Goal: Task Accomplishment & Management: Manage account settings

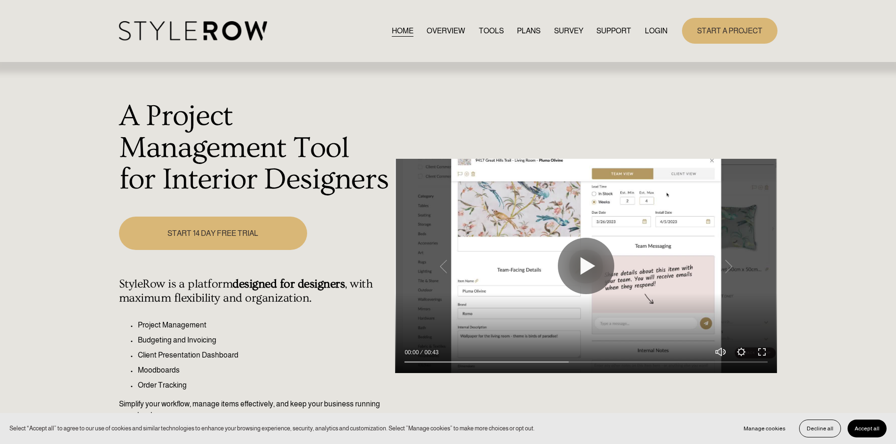
click at [661, 31] on link "LOGIN" at bounding box center [656, 30] width 23 height 13
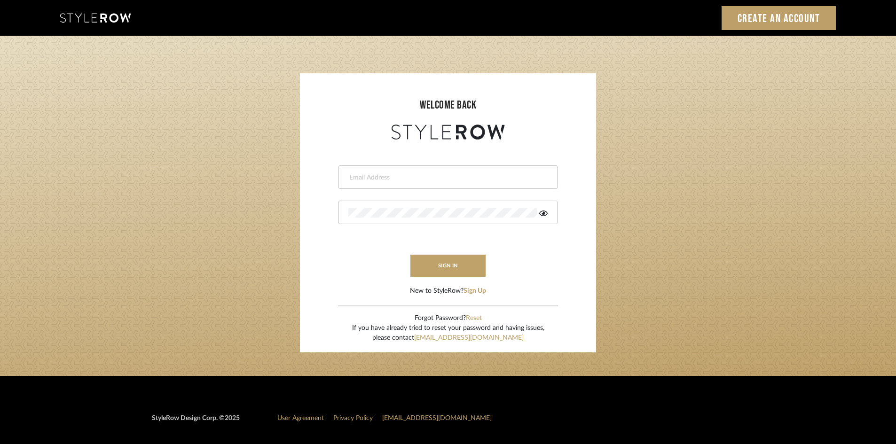
click at [428, 179] on input "email" at bounding box center [446, 177] width 197 height 9
type input "[PERSON_NAME][EMAIL_ADDRESS][DOMAIN_NAME]"
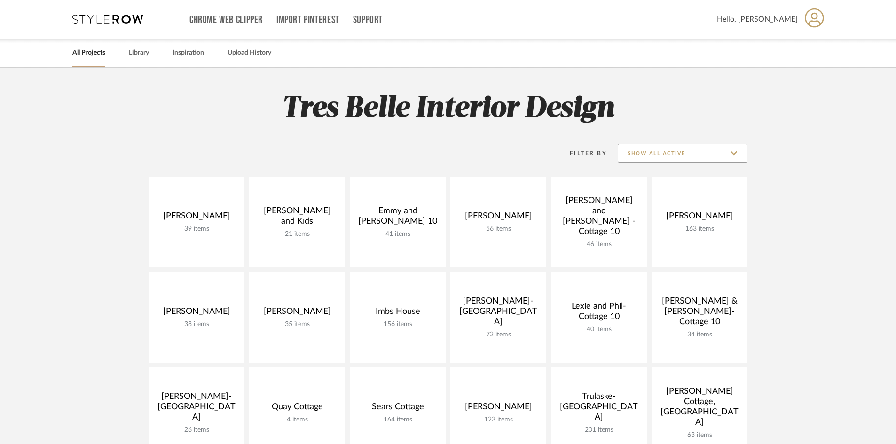
click at [734, 156] on input "Show All Active" at bounding box center [683, 153] width 130 height 19
drag, startPoint x: 655, startPoint y: 222, endPoint x: 657, endPoint y: 228, distance: 6.4
click at [657, 228] on span "Archived" at bounding box center [682, 222] width 129 height 23
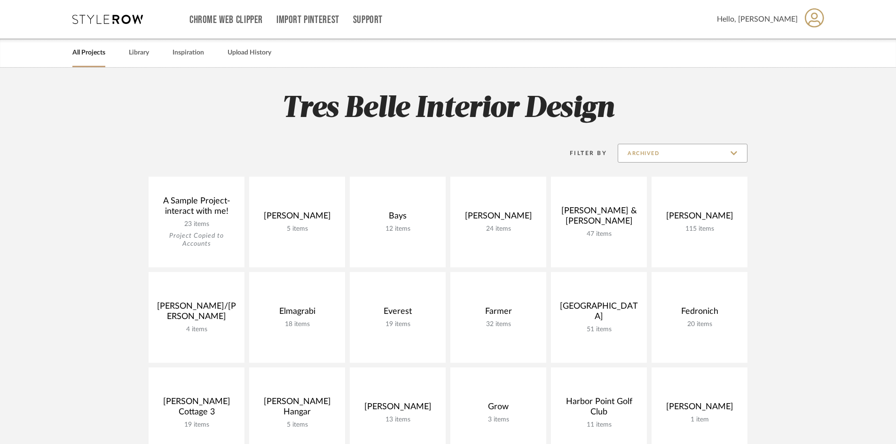
click at [735, 153] on input "Archived" at bounding box center [683, 153] width 130 height 19
click at [676, 172] on span "Show All Active" at bounding box center [682, 177] width 129 height 23
type input "Show All Active"
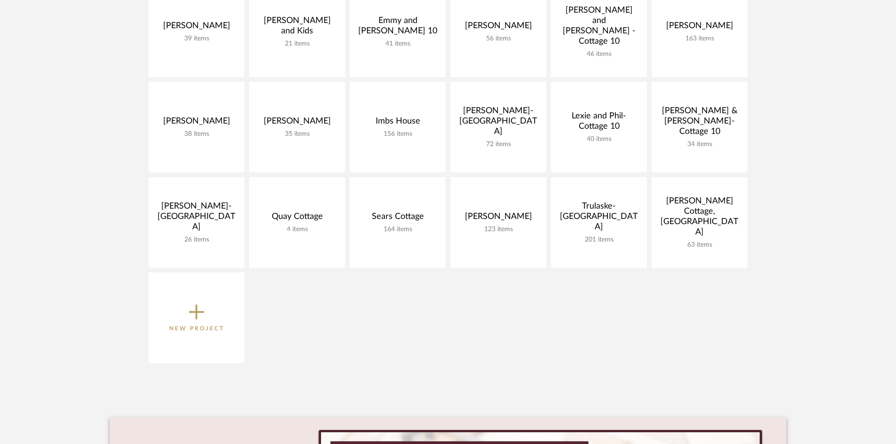
scroll to position [188, 0]
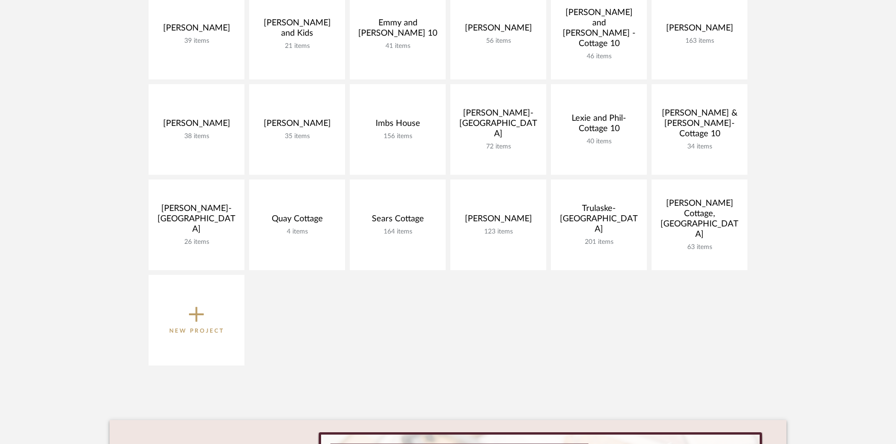
click at [192, 312] on icon at bounding box center [196, 315] width 15 height 20
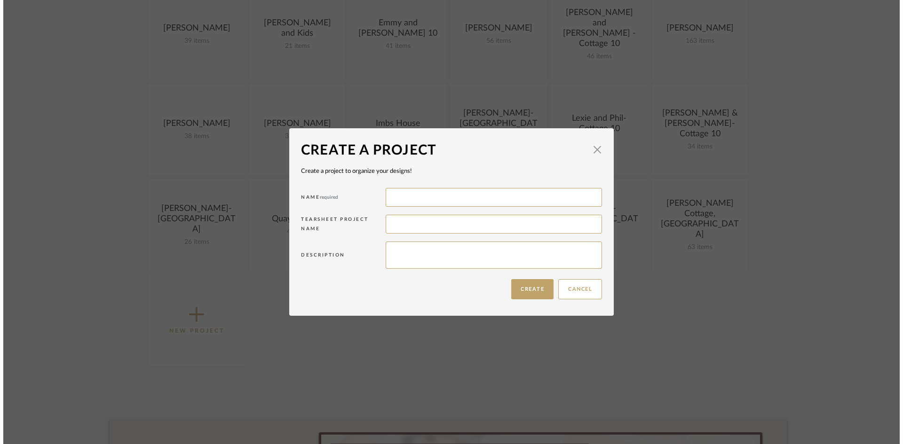
scroll to position [0, 0]
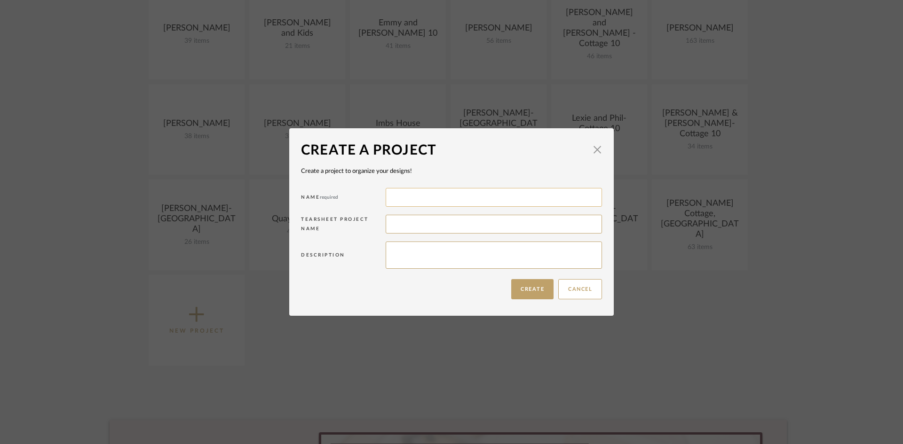
click at [397, 196] on input at bounding box center [494, 197] width 216 height 19
type input "Charlie & Laura Barnes"
type input "Weque #26"
click at [521, 285] on button "Create" at bounding box center [532, 289] width 42 height 20
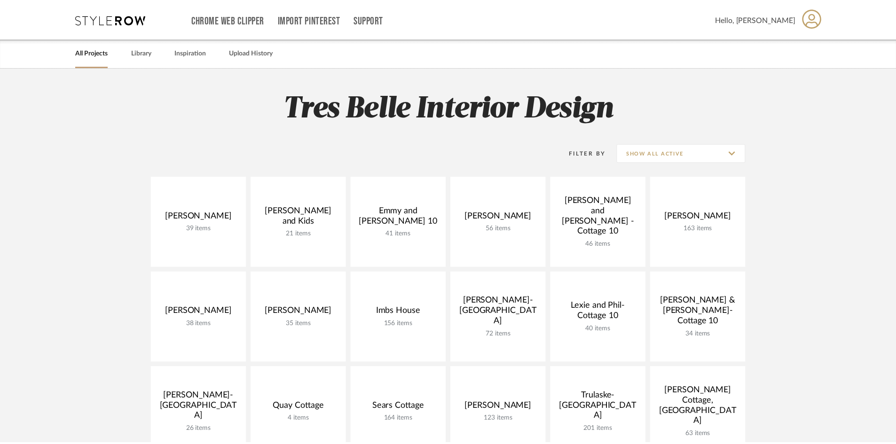
scroll to position [188, 0]
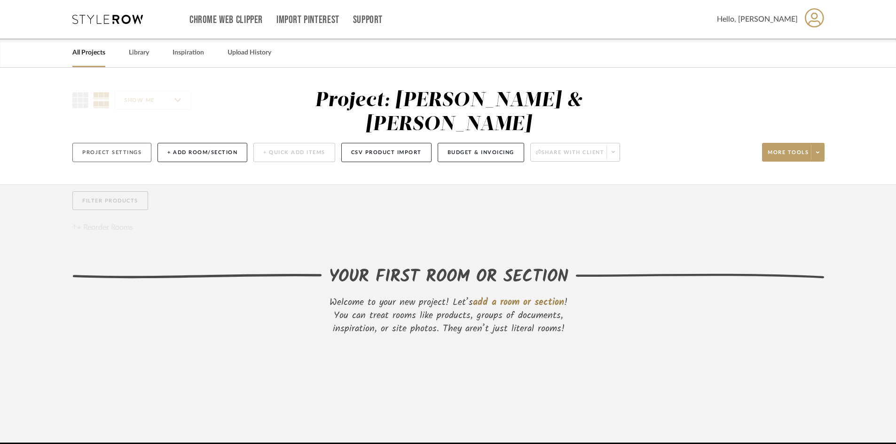
click at [125, 143] on button "Project Settings" at bounding box center [111, 152] width 79 height 19
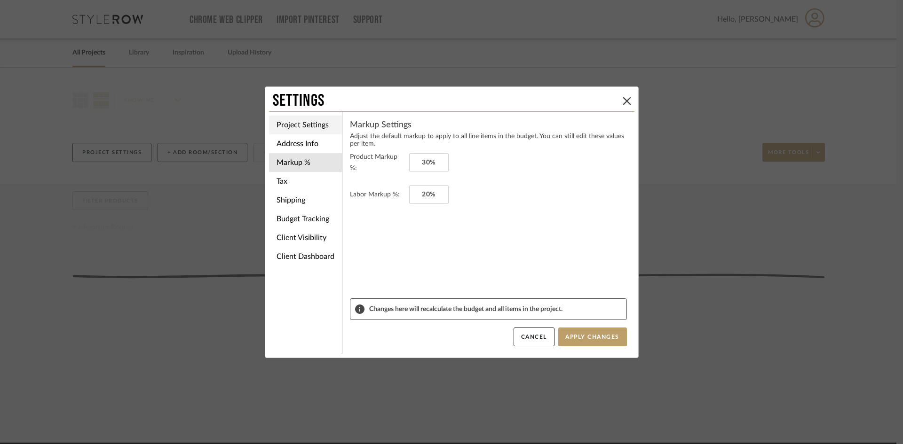
click at [287, 123] on li "Project Settings" at bounding box center [305, 125] width 73 height 19
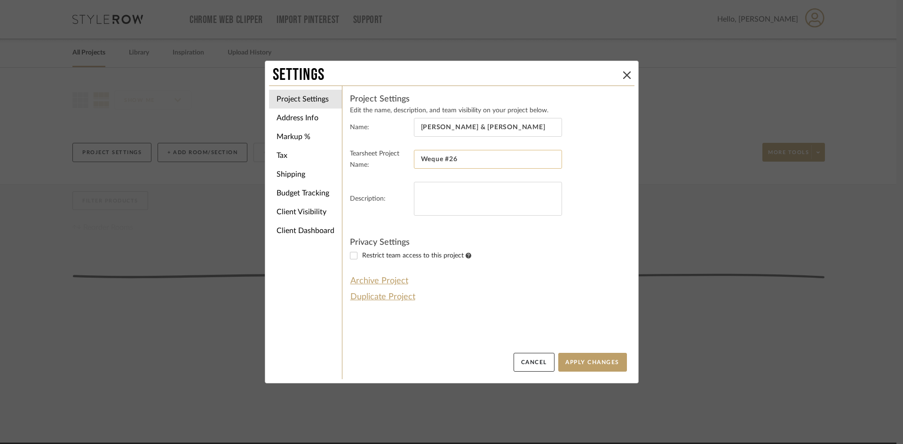
click at [479, 157] on input "Weque #26" at bounding box center [488, 159] width 148 height 19
type input "W"
click at [465, 189] on textarea at bounding box center [488, 199] width 148 height 34
type textarea "Weque #26"
click at [584, 363] on button "Apply Changes" at bounding box center [592, 362] width 69 height 19
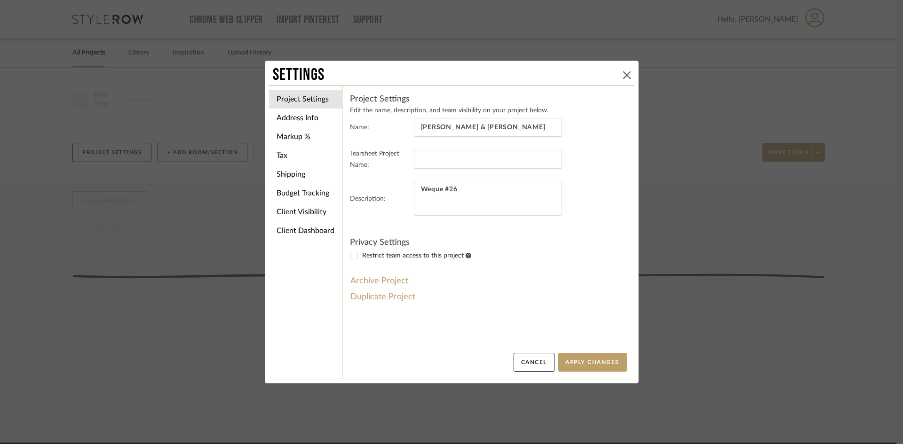
click at [624, 75] on icon at bounding box center [627, 75] width 8 height 8
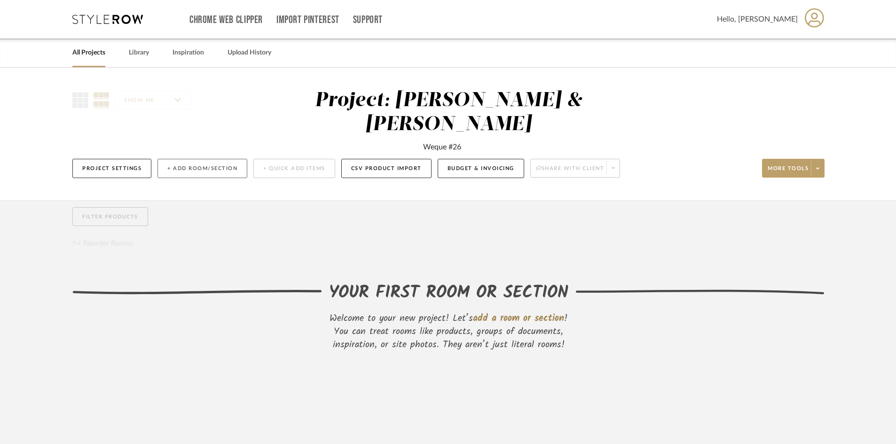
click at [208, 159] on button "+ Add Room/Section" at bounding box center [203, 168] width 90 height 19
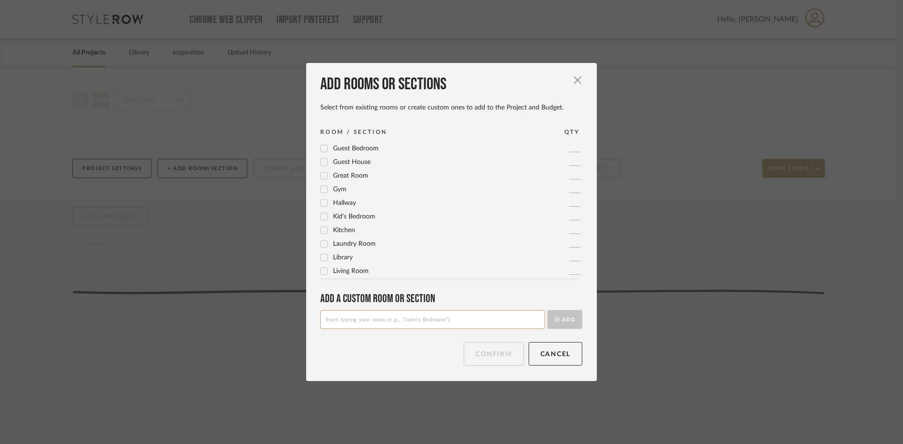
scroll to position [235, 0]
click at [323, 158] on icon at bounding box center [324, 158] width 6 height 5
click at [321, 171] on icon at bounding box center [324, 172] width 7 height 7
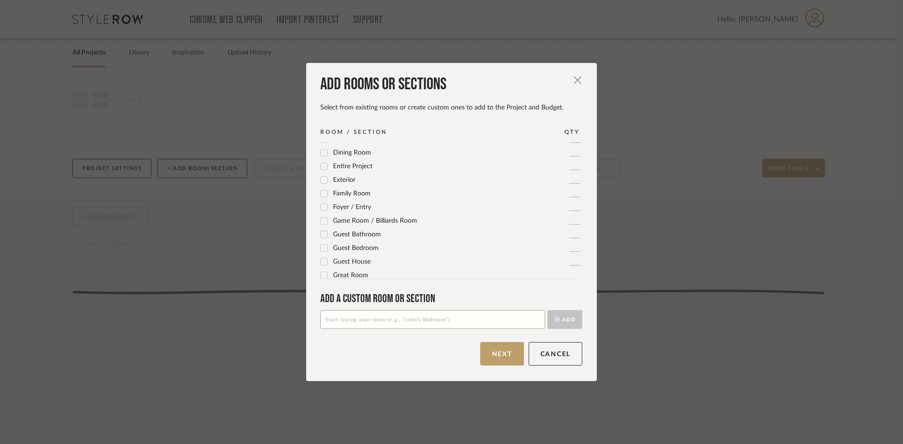
scroll to position [47, 0]
click at [321, 168] on icon at bounding box center [324, 169] width 7 height 7
click at [321, 257] on icon at bounding box center [324, 257] width 7 height 7
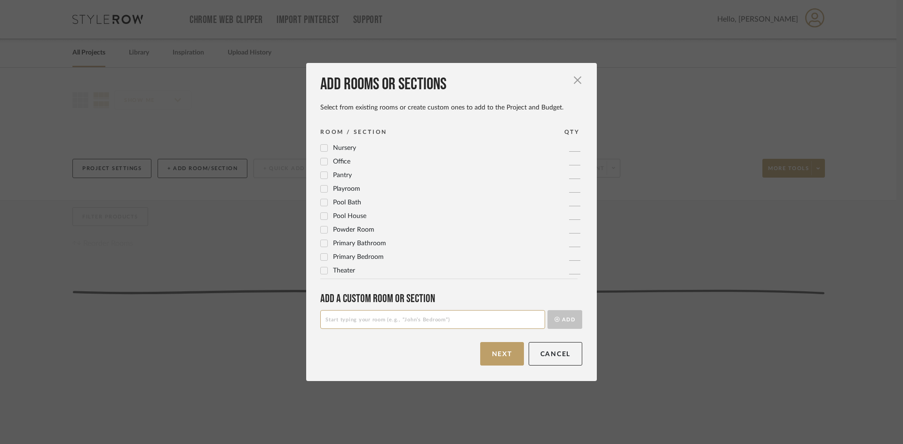
click at [321, 244] on icon at bounding box center [324, 243] width 7 height 7
click at [377, 320] on input at bounding box center [432, 319] width 225 height 19
type input "Second Floor Guest Bedroom"
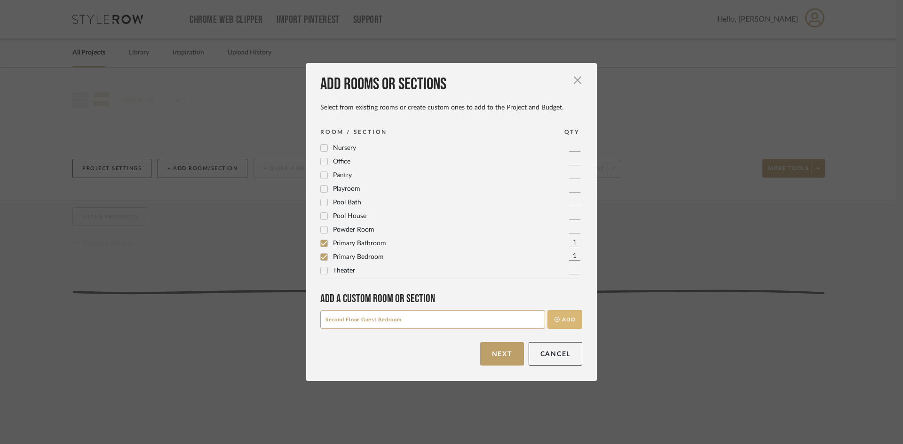
click at [566, 321] on button "Add" at bounding box center [564, 319] width 35 height 19
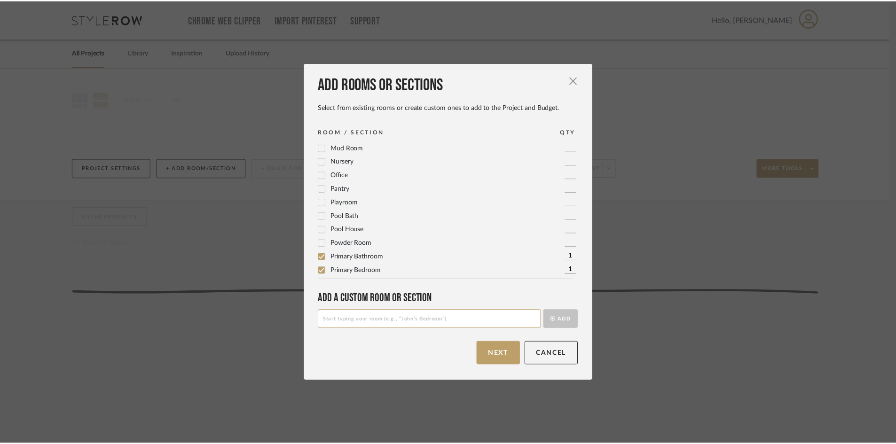
scroll to position [0, 0]
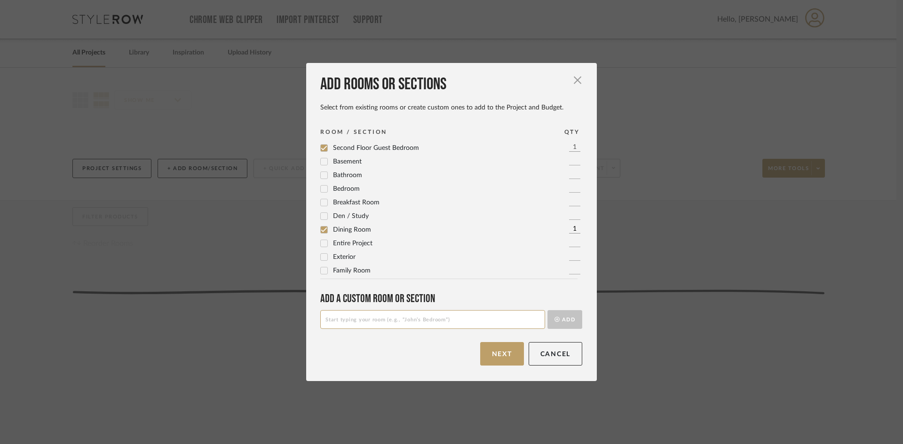
click at [491, 356] on button "Next" at bounding box center [502, 354] width 44 height 24
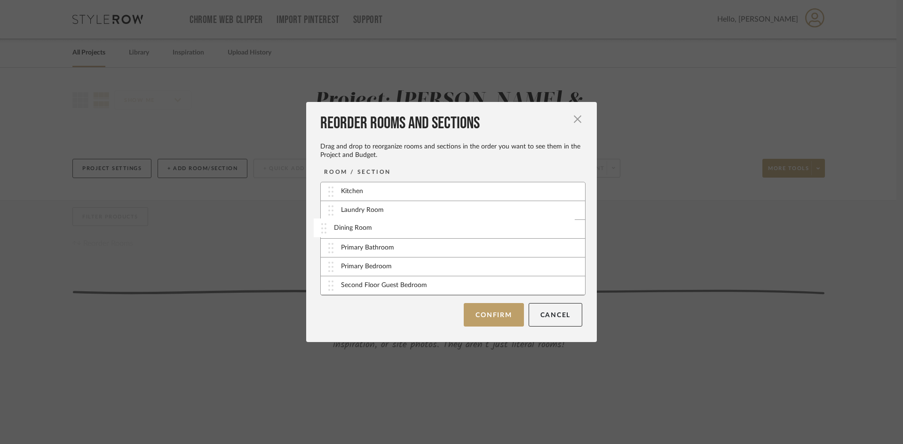
drag, startPoint x: 409, startPoint y: 195, endPoint x: 405, endPoint y: 231, distance: 36.4
drag, startPoint x: 412, startPoint y: 249, endPoint x: 413, endPoint y: 267, distance: 17.5
click at [506, 307] on button "Confirm" at bounding box center [494, 315] width 60 height 24
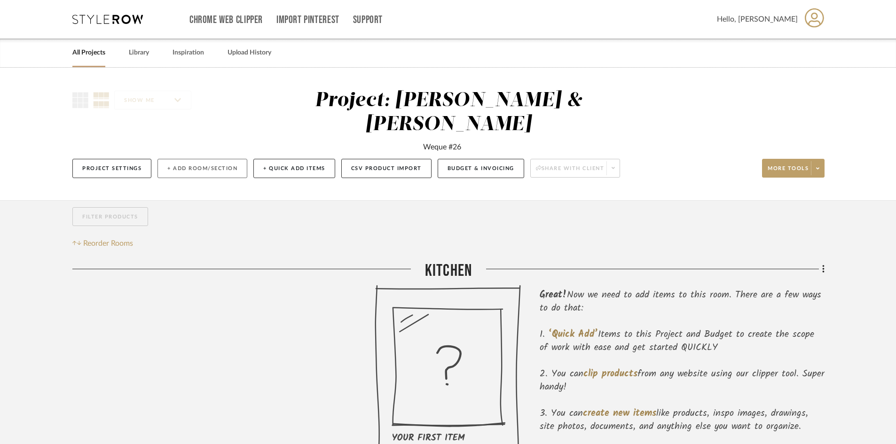
click at [205, 159] on button "+ Add Room/Section" at bounding box center [203, 168] width 90 height 19
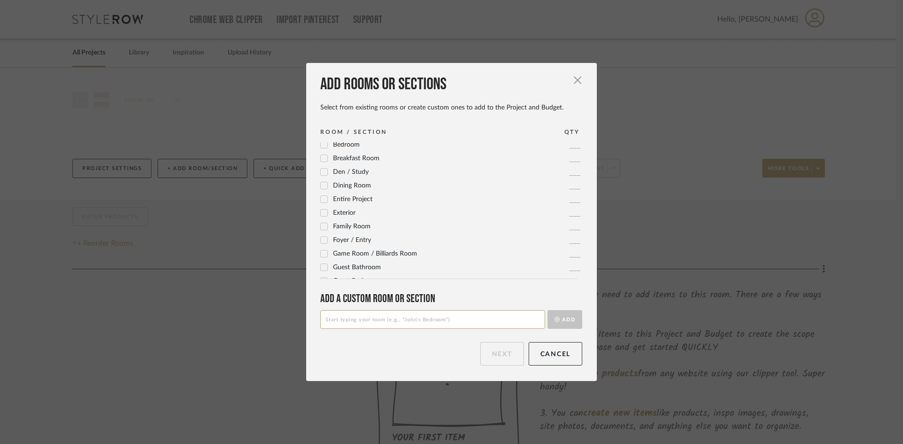
scroll to position [47, 0]
click at [322, 182] on icon at bounding box center [324, 183] width 7 height 7
click at [382, 319] on input at bounding box center [432, 319] width 225 height 19
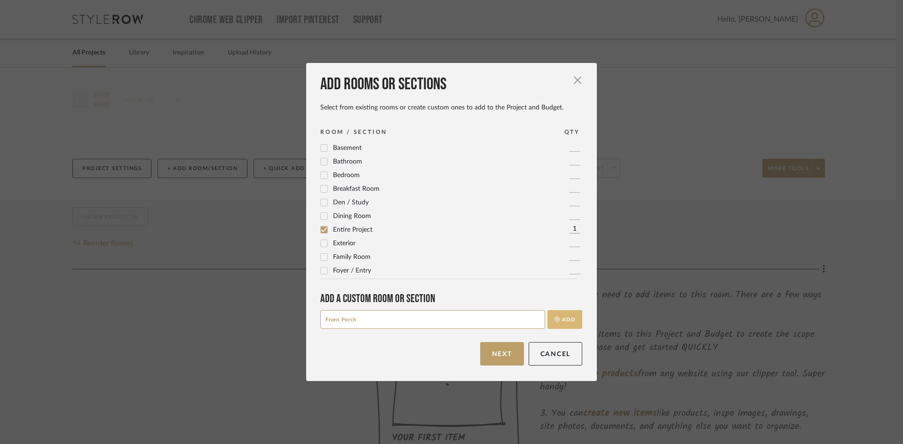
type input "Front Porch"
click at [567, 315] on button "Add" at bounding box center [564, 319] width 35 height 19
click at [486, 356] on button "Next" at bounding box center [502, 354] width 44 height 24
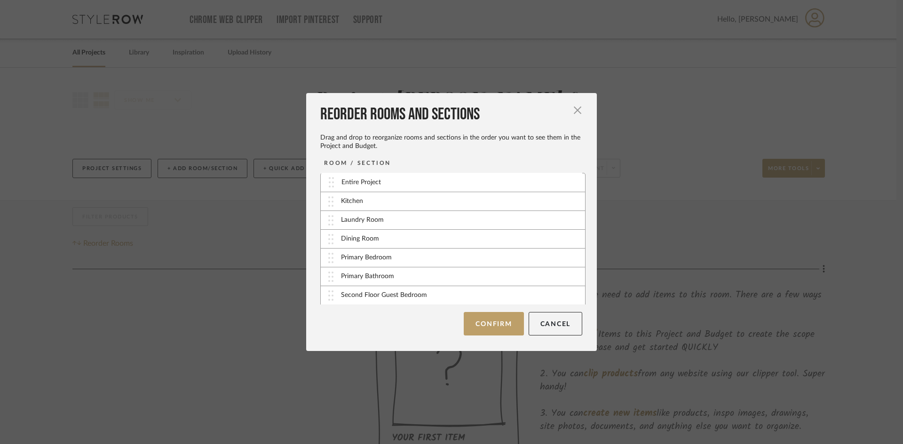
drag, startPoint x: 384, startPoint y: 294, endPoint x: 388, endPoint y: 181, distance: 113.4
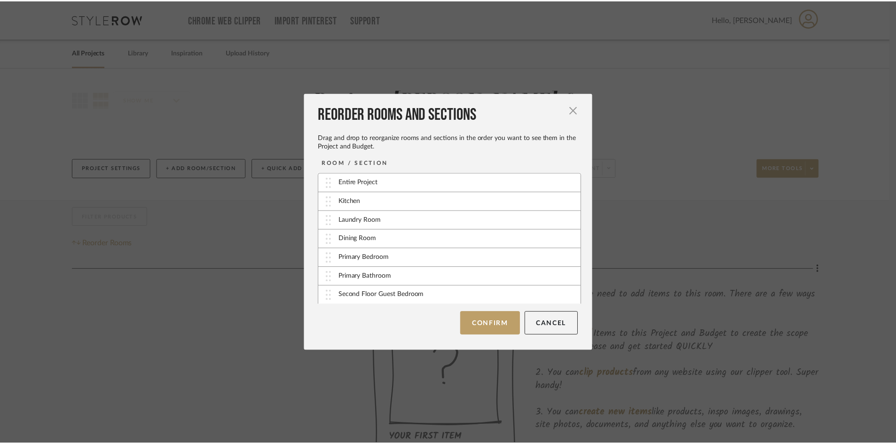
scroll to position [19, 0]
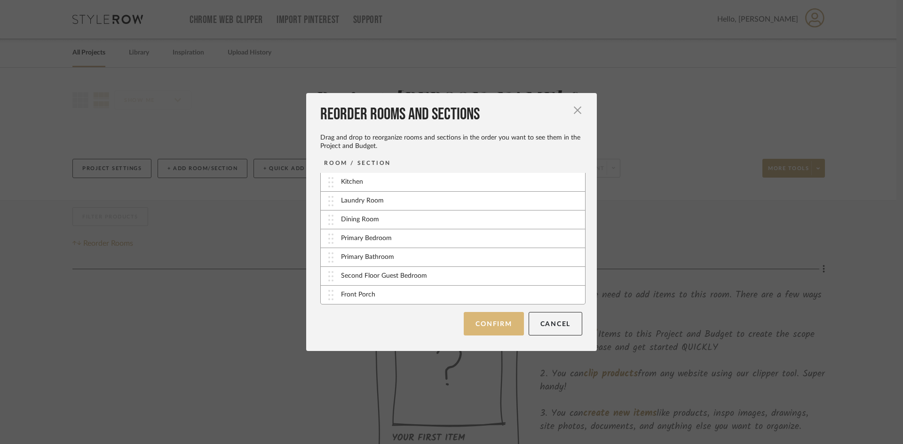
click at [499, 324] on button "Confirm" at bounding box center [494, 324] width 60 height 24
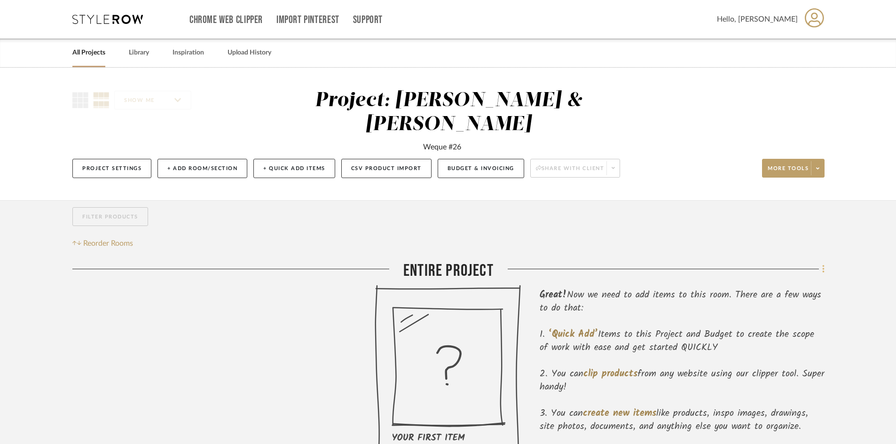
click at [823, 264] on icon at bounding box center [824, 269] width 3 height 10
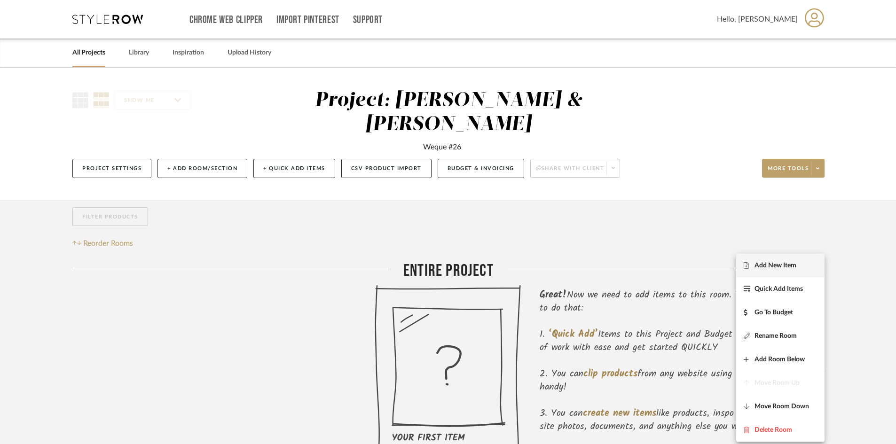
click at [764, 265] on span "Add New Item" at bounding box center [776, 266] width 42 height 8
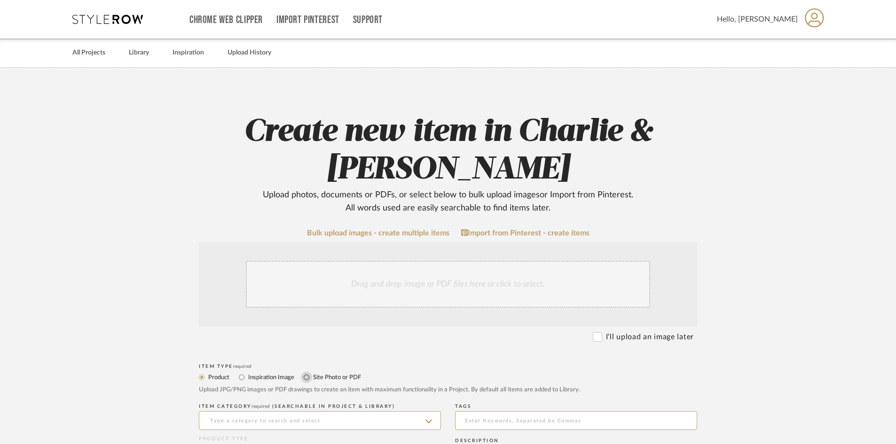
click at [306, 376] on input "Site Photo or PDF" at bounding box center [306, 377] width 11 height 11
radio input "true"
click at [307, 282] on div "Drag and drop image or PDF files here or click to select." at bounding box center [448, 284] width 404 height 47
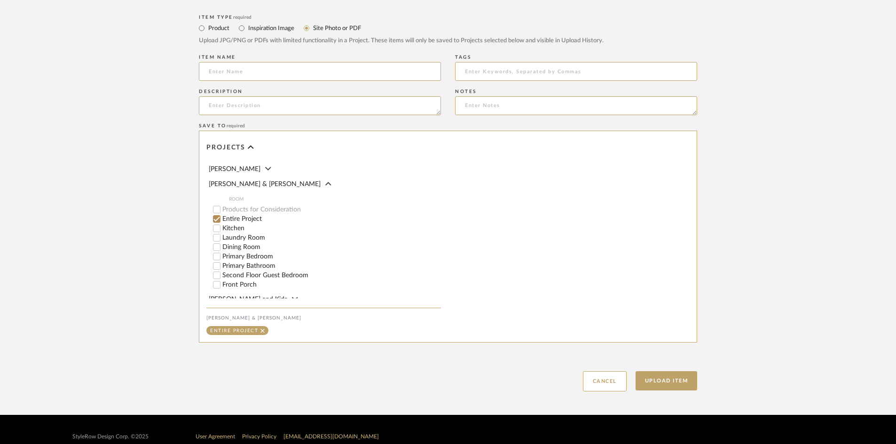
scroll to position [464, 0]
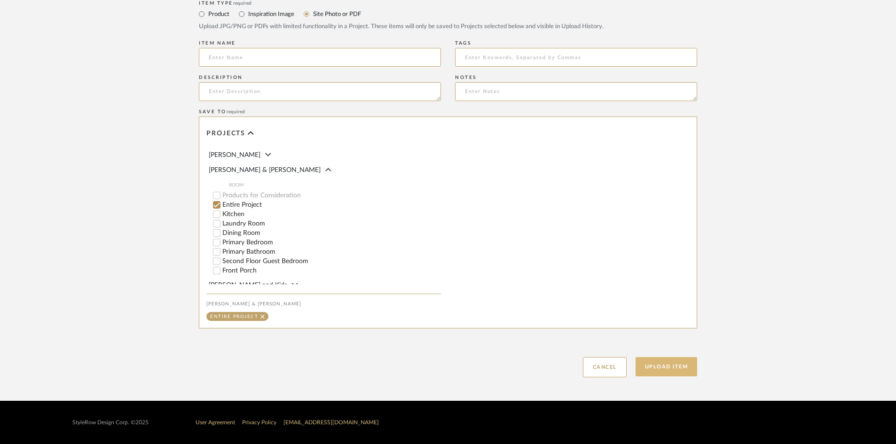
click at [667, 370] on button "Upload Item" at bounding box center [667, 366] width 62 height 19
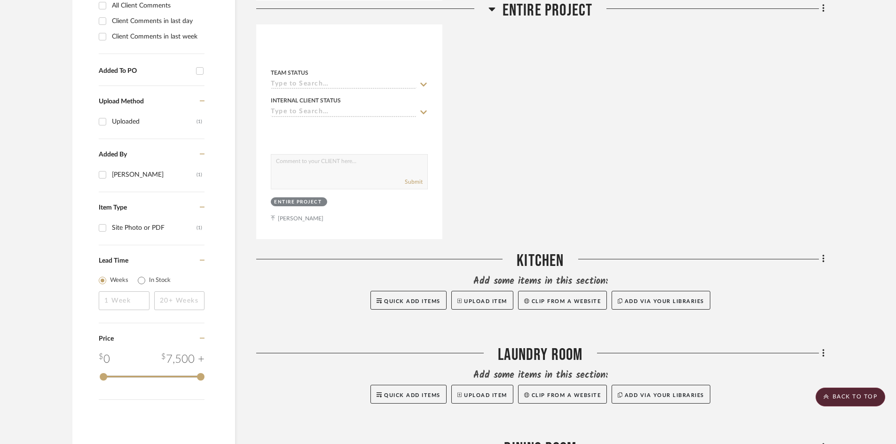
scroll to position [472, 0]
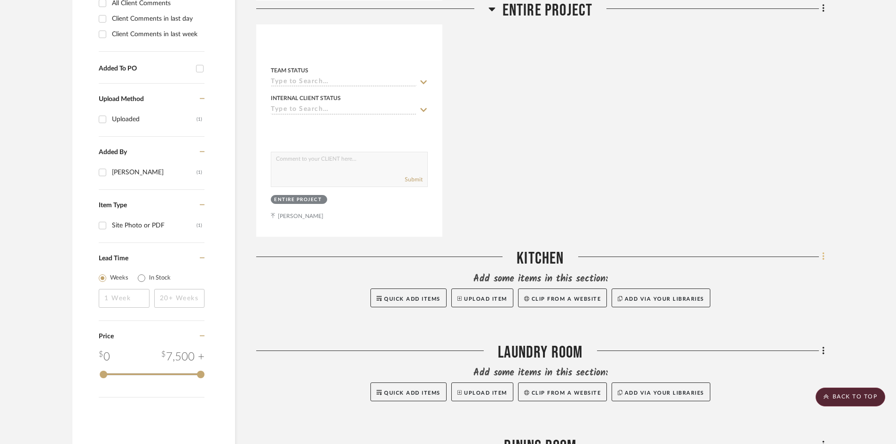
click at [824, 253] on icon at bounding box center [824, 257] width 2 height 8
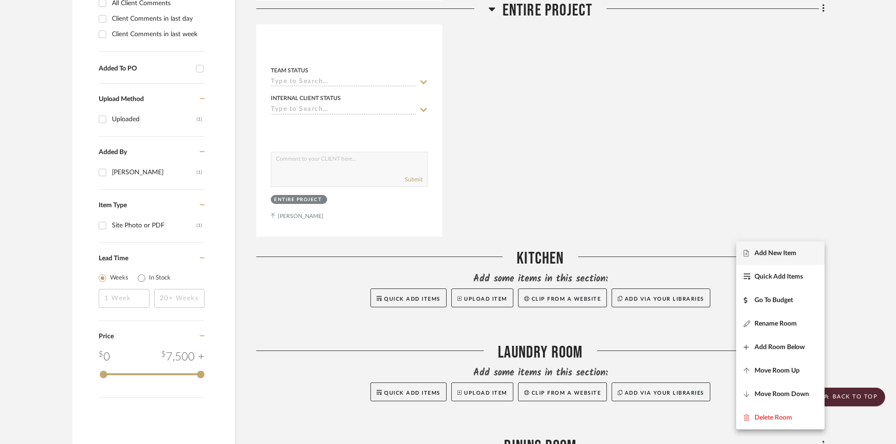
click at [790, 253] on span "Add New Item" at bounding box center [776, 253] width 42 height 8
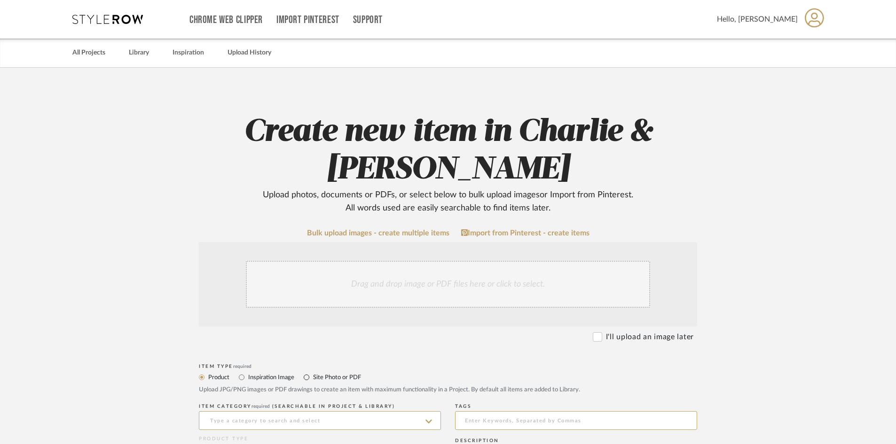
drag, startPoint x: 307, startPoint y: 378, endPoint x: 311, endPoint y: 333, distance: 44.9
click at [307, 377] on input "Site Photo or PDF" at bounding box center [306, 377] width 11 height 11
radio input "true"
click at [311, 285] on div "Drag and drop image or PDF files here or click to select." at bounding box center [448, 284] width 404 height 47
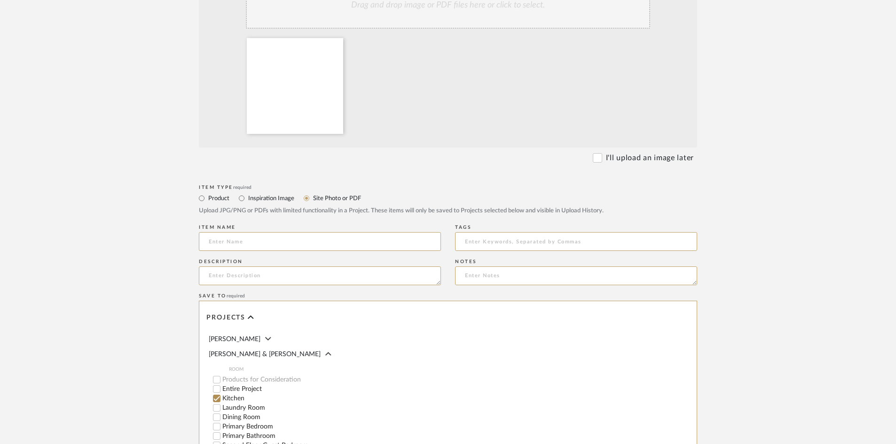
scroll to position [464, 0]
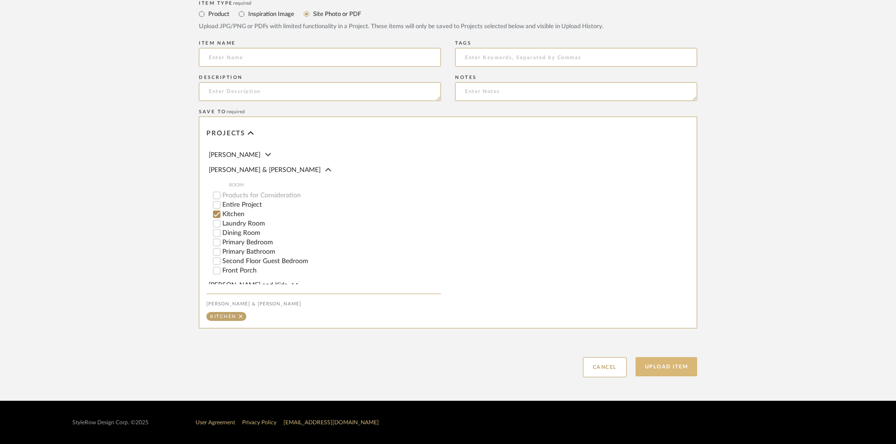
click at [662, 368] on button "Upload Item" at bounding box center [667, 366] width 62 height 19
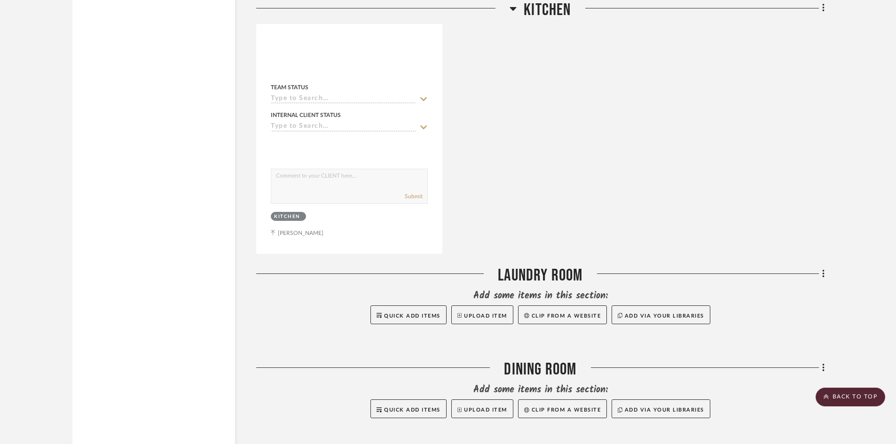
scroll to position [932, 0]
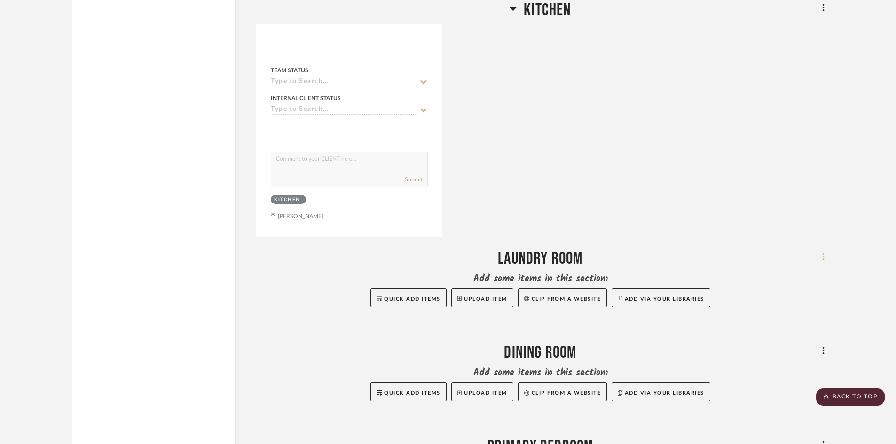
click at [823, 253] on icon at bounding box center [824, 257] width 2 height 8
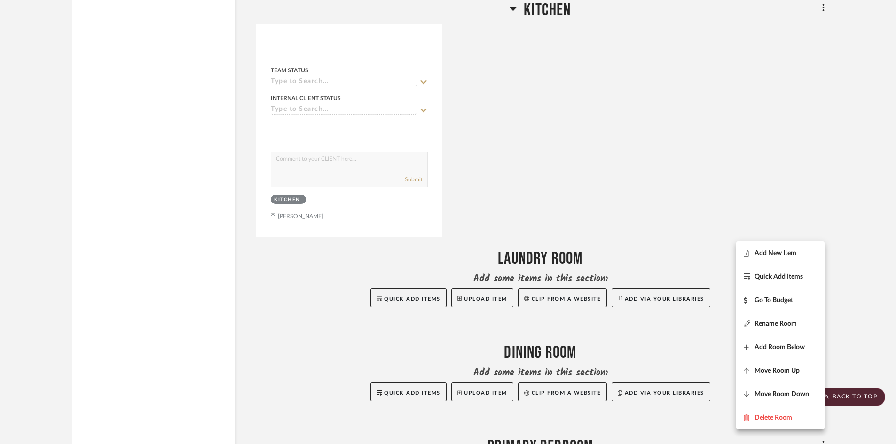
click at [799, 249] on button "Add New Item" at bounding box center [780, 254] width 88 height 24
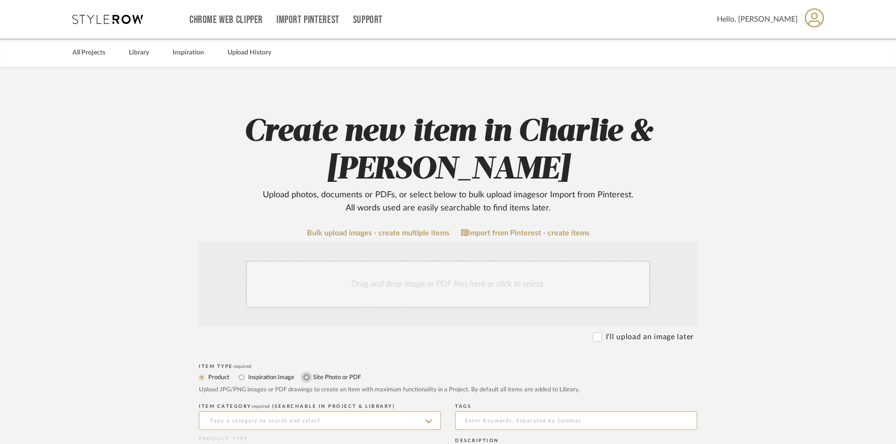
click at [307, 377] on input "Site Photo or PDF" at bounding box center [306, 377] width 11 height 11
radio input "true"
click at [301, 297] on div "Drag and drop image or PDF files here or click to select." at bounding box center [448, 284] width 404 height 47
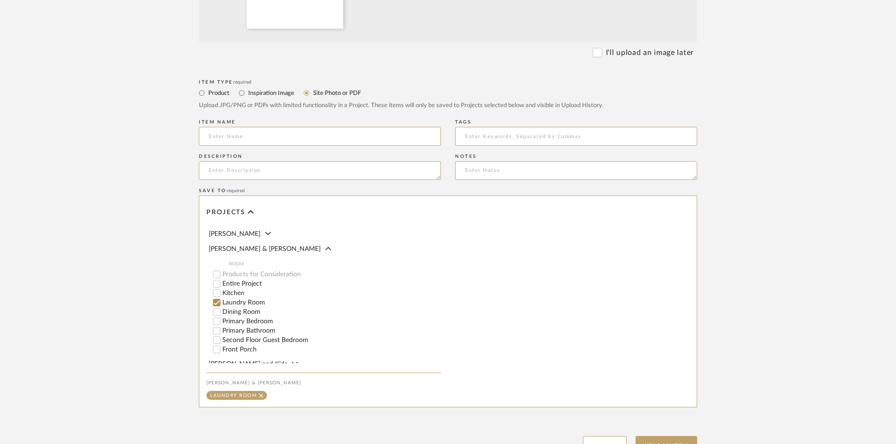
scroll to position [464, 0]
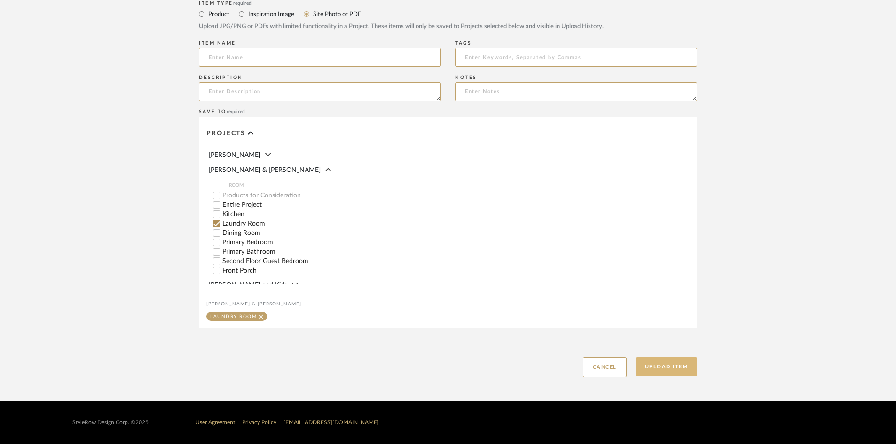
click at [659, 369] on button "Upload Item" at bounding box center [667, 366] width 62 height 19
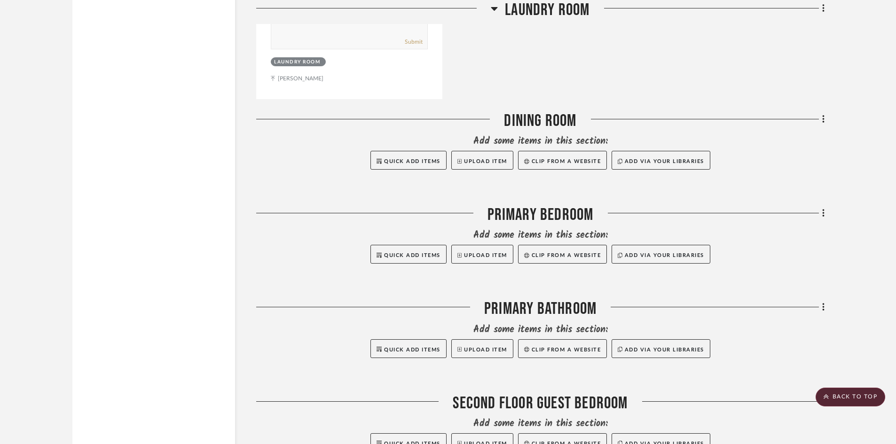
scroll to position [1580, 0]
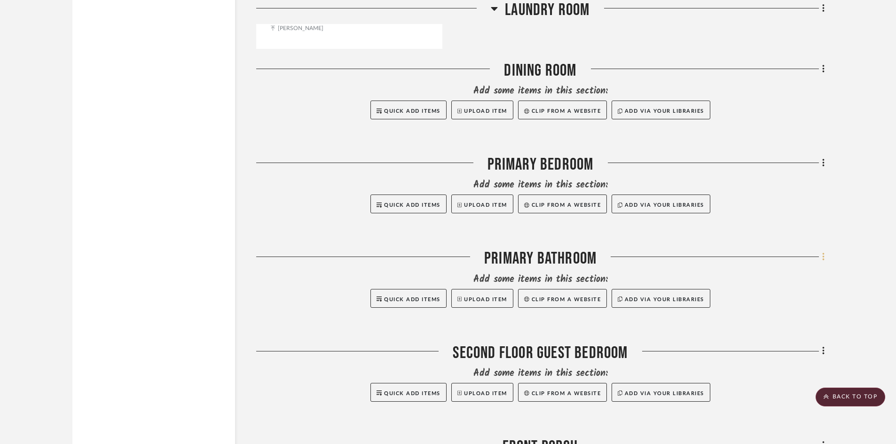
click at [824, 253] on icon at bounding box center [824, 257] width 2 height 8
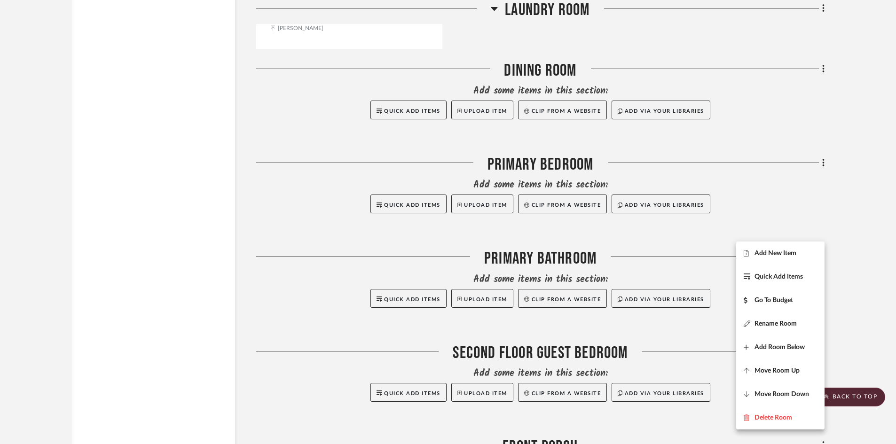
click at [784, 251] on span "Add New Item" at bounding box center [776, 254] width 42 height 8
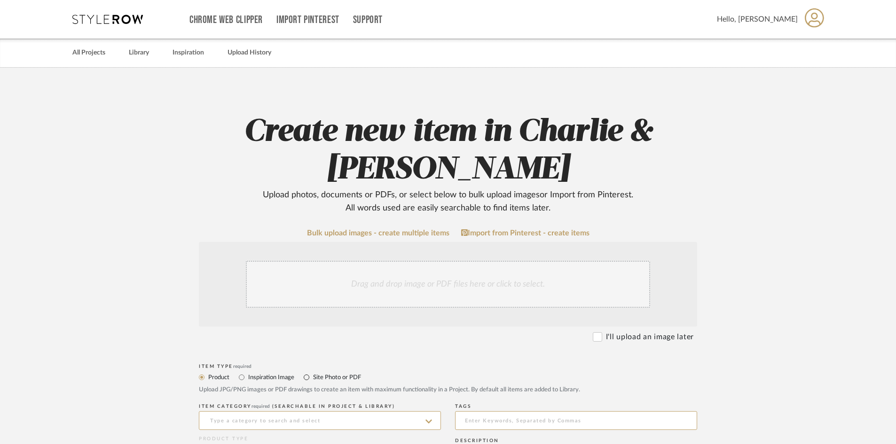
click at [306, 376] on input "Site Photo or PDF" at bounding box center [306, 377] width 11 height 11
radio input "true"
click at [304, 288] on div "Drag and drop image or PDF files here or click to select." at bounding box center [448, 284] width 404 height 47
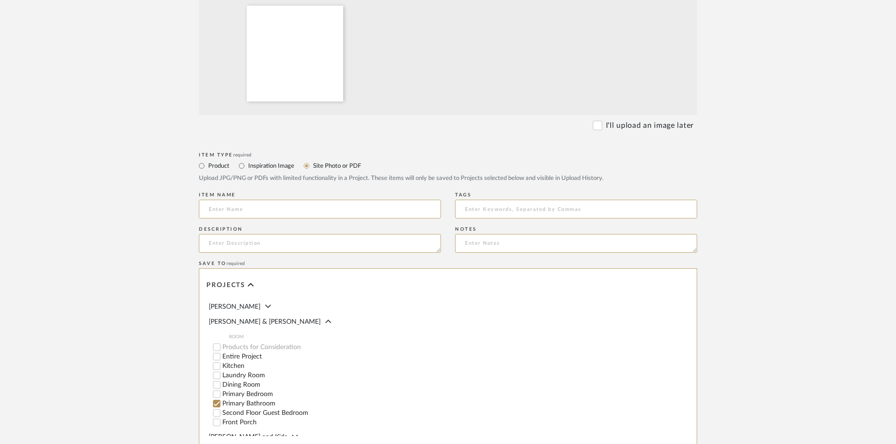
scroll to position [464, 0]
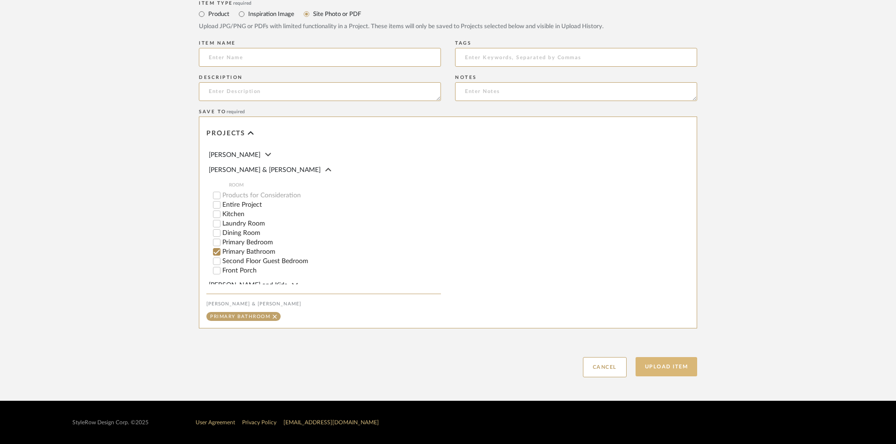
click at [656, 368] on button "Upload Item" at bounding box center [667, 366] width 62 height 19
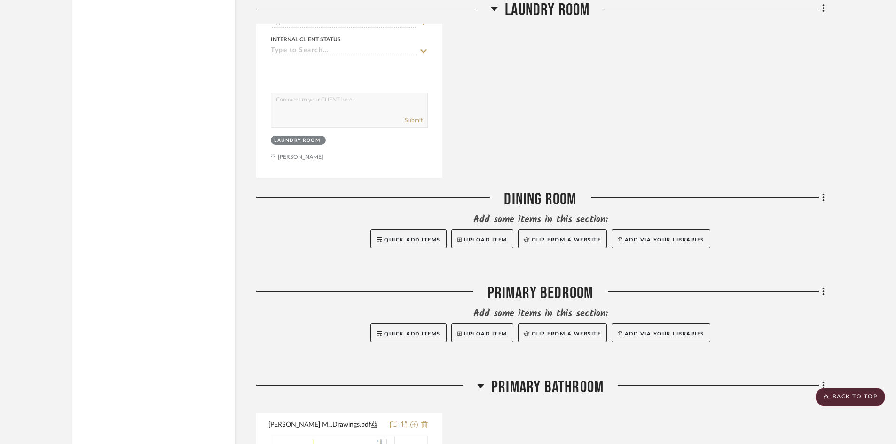
scroll to position [1448, 0]
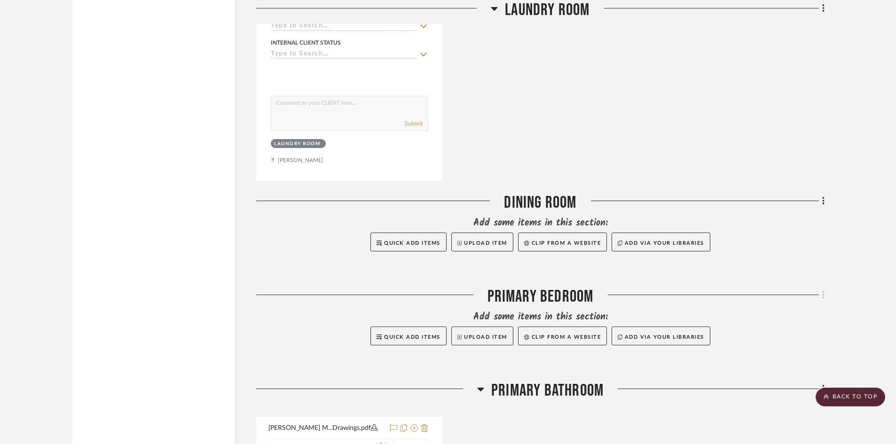
click at [823, 291] on icon at bounding box center [824, 295] width 2 height 8
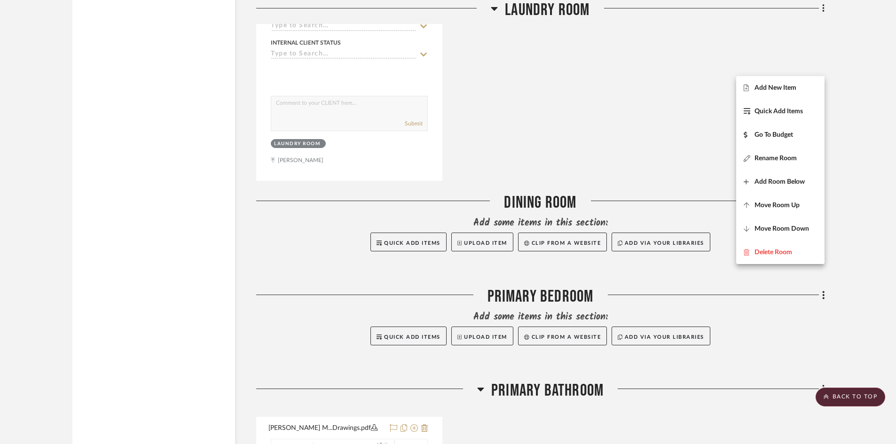
click at [764, 89] on span "Add New Item" at bounding box center [776, 88] width 42 height 8
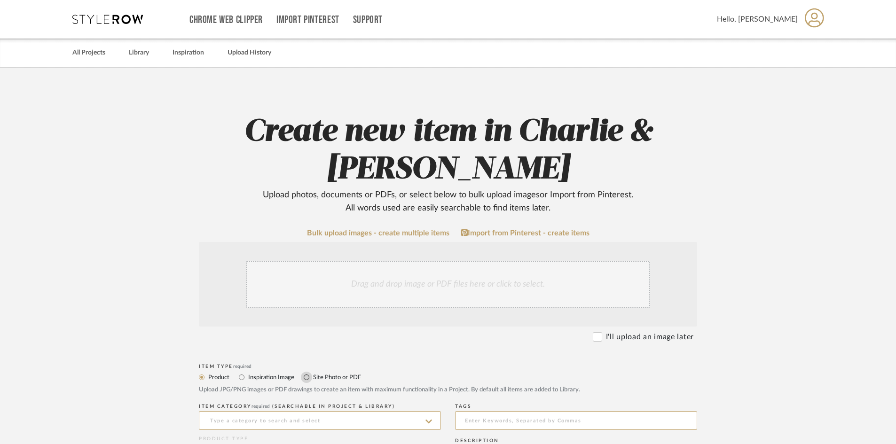
click at [307, 378] on input "Site Photo or PDF" at bounding box center [306, 377] width 11 height 11
radio input "true"
click at [300, 303] on div "Drag and drop image or PDF files here or click to select." at bounding box center [448, 284] width 404 height 47
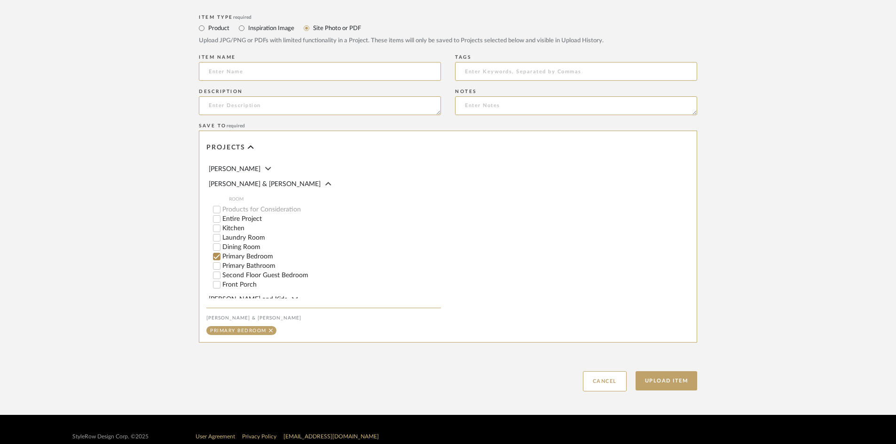
scroll to position [464, 0]
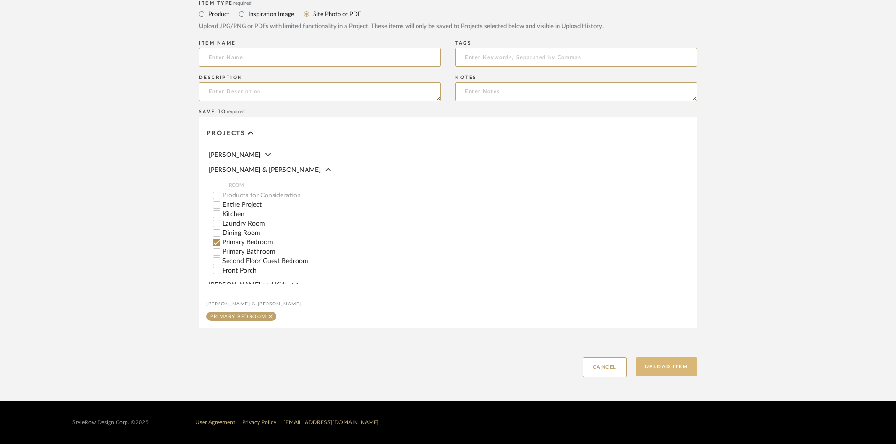
click at [675, 366] on button "Upload Item" at bounding box center [667, 366] width 62 height 19
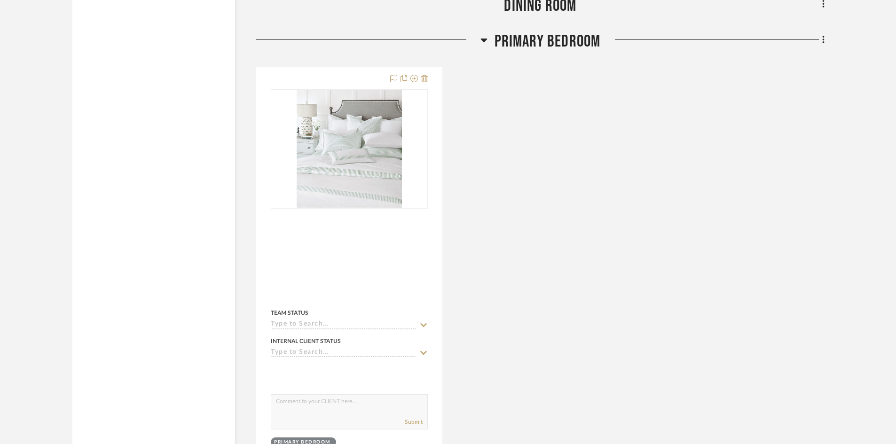
scroll to position [1710, 0]
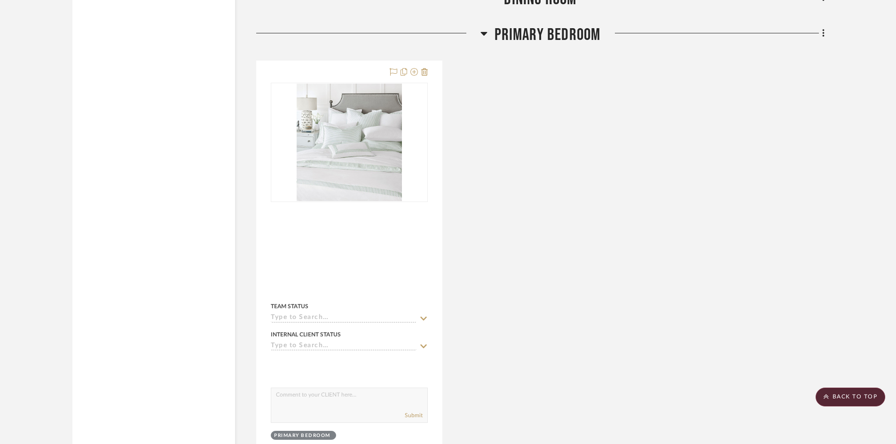
click at [823, 29] on icon at bounding box center [824, 33] width 2 height 8
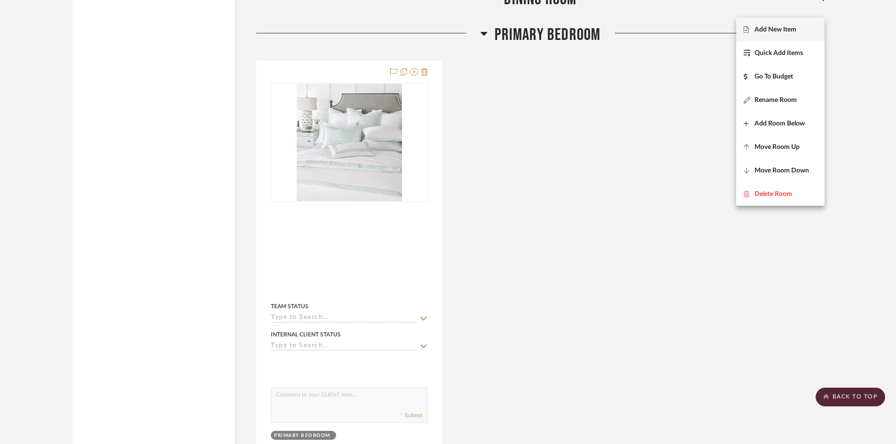
click at [791, 28] on span "Add New Item" at bounding box center [776, 30] width 42 height 8
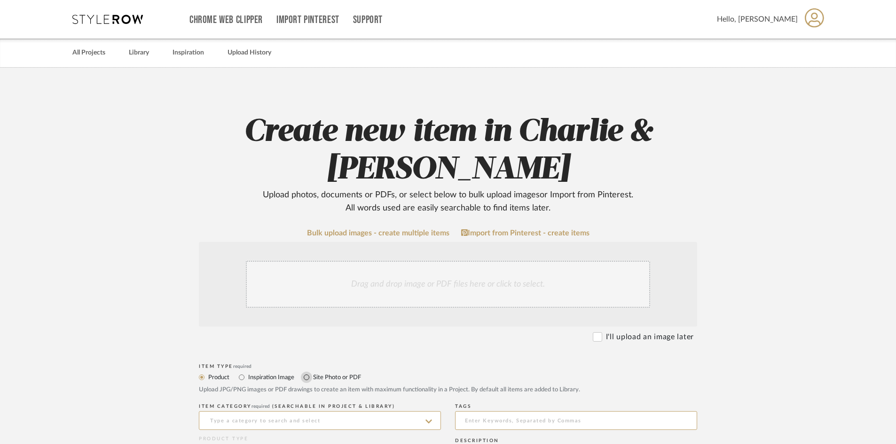
drag, startPoint x: 306, startPoint y: 376, endPoint x: 310, endPoint y: 314, distance: 62.2
click at [306, 376] on input "Site Photo or PDF" at bounding box center [306, 377] width 11 height 11
radio input "true"
click at [315, 286] on div "Drag and drop image or PDF files here or click to select." at bounding box center [448, 284] width 404 height 47
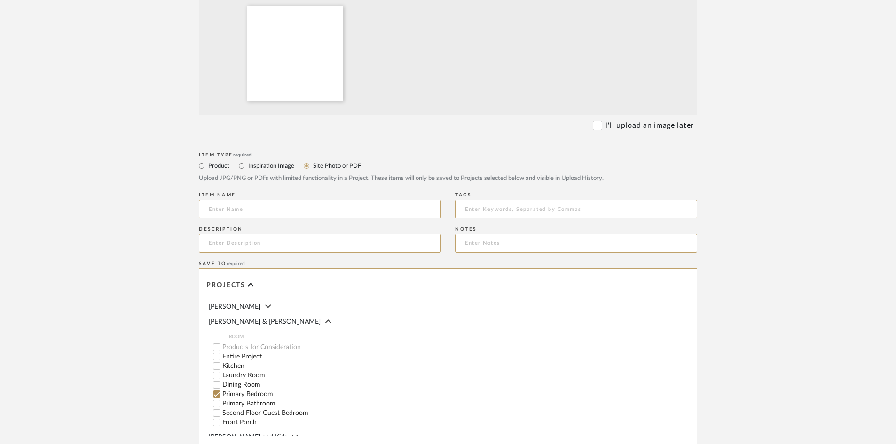
scroll to position [464, 0]
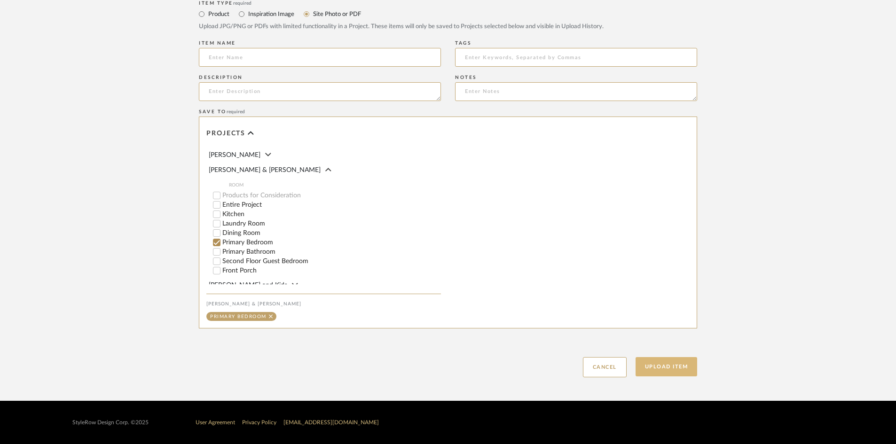
click at [668, 369] on button "Upload Item" at bounding box center [667, 366] width 62 height 19
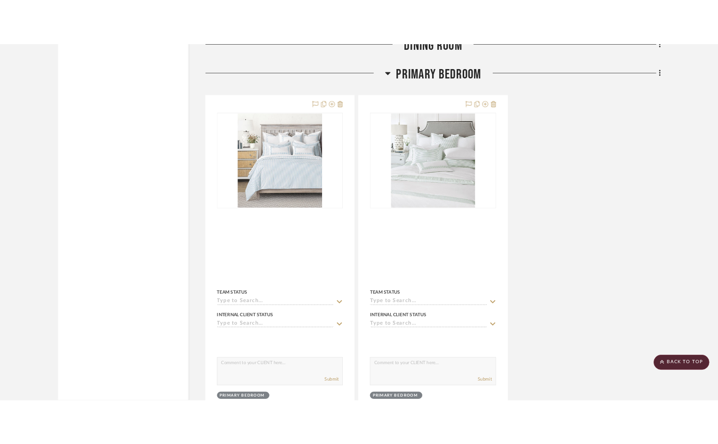
scroll to position [1710, 0]
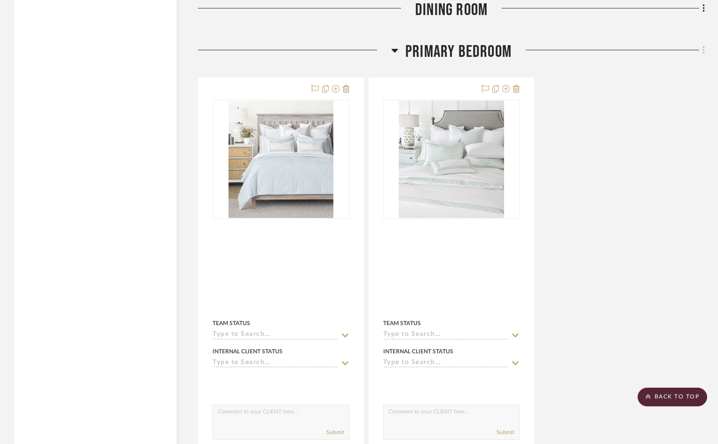
click at [705, 46] on icon at bounding box center [704, 50] width 2 height 8
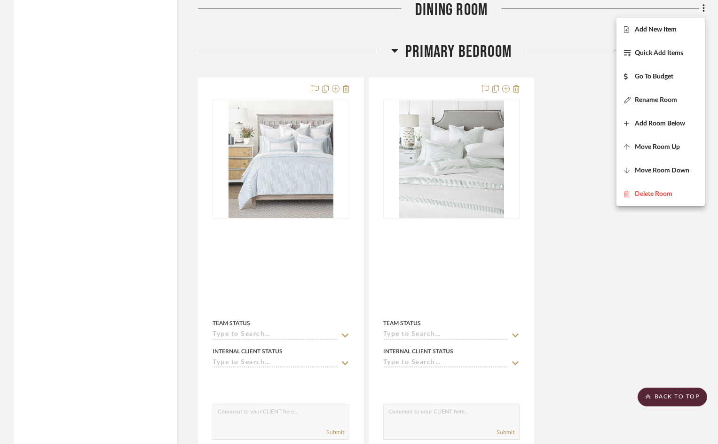
click at [643, 29] on span "Add New Item" at bounding box center [656, 30] width 42 height 8
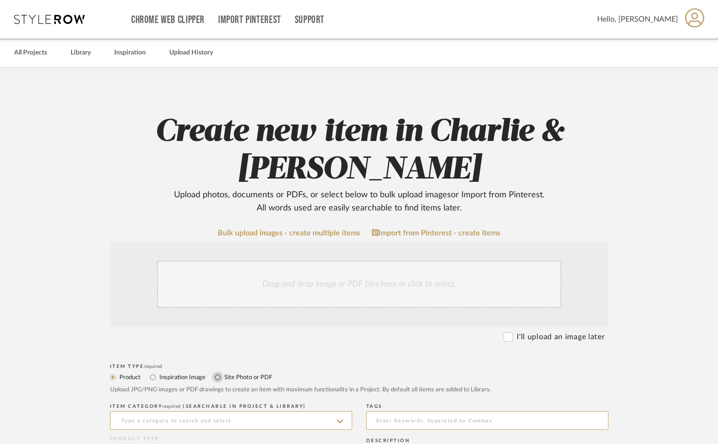
click at [220, 376] on input "Site Photo or PDF" at bounding box center [217, 377] width 11 height 11
radio input "true"
click at [246, 280] on div "Drag and drop image or PDF files here or click to select." at bounding box center [359, 284] width 404 height 47
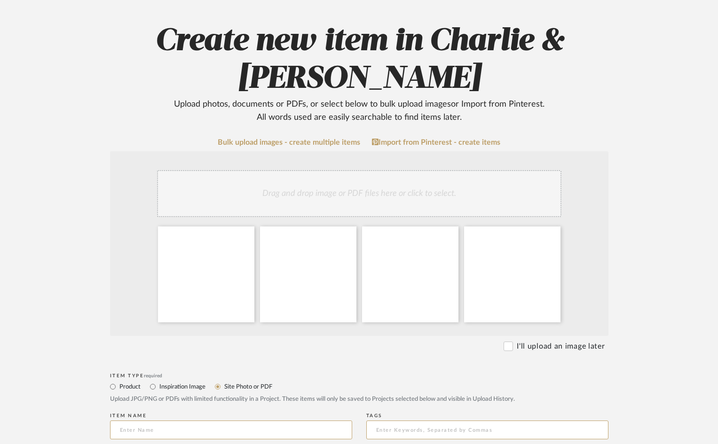
scroll to position [94, 0]
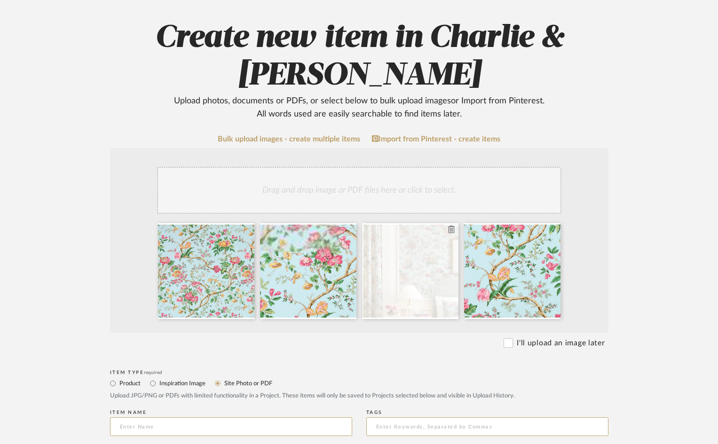
click at [452, 229] on icon at bounding box center [451, 230] width 7 height 8
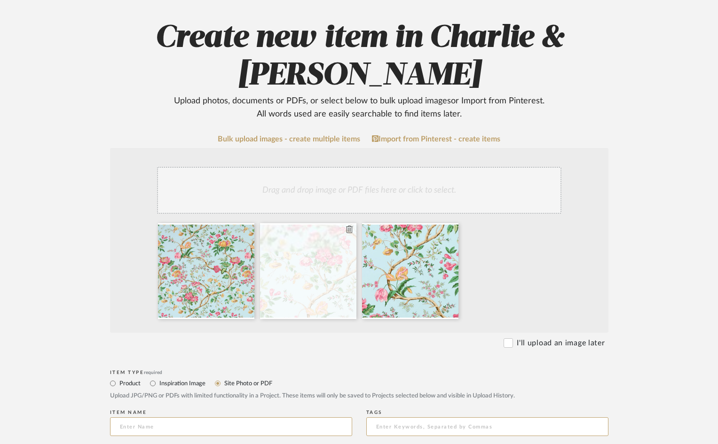
click at [348, 230] on icon at bounding box center [349, 230] width 7 height 8
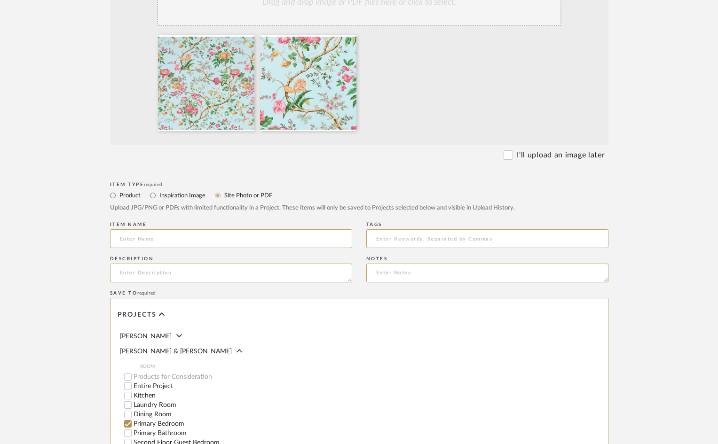
scroll to position [464, 0]
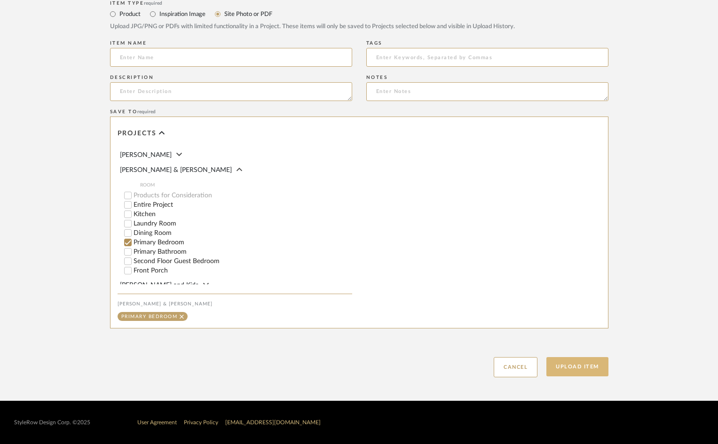
click at [572, 368] on button "Upload Item" at bounding box center [577, 366] width 62 height 19
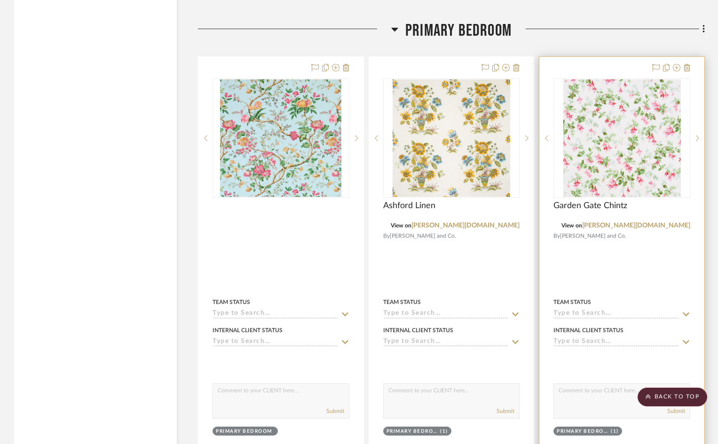
scroll to position [1663, 0]
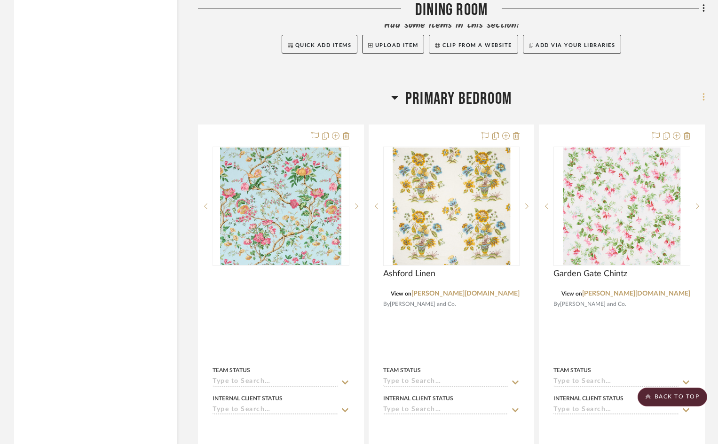
click at [703, 92] on icon at bounding box center [704, 97] width 3 height 10
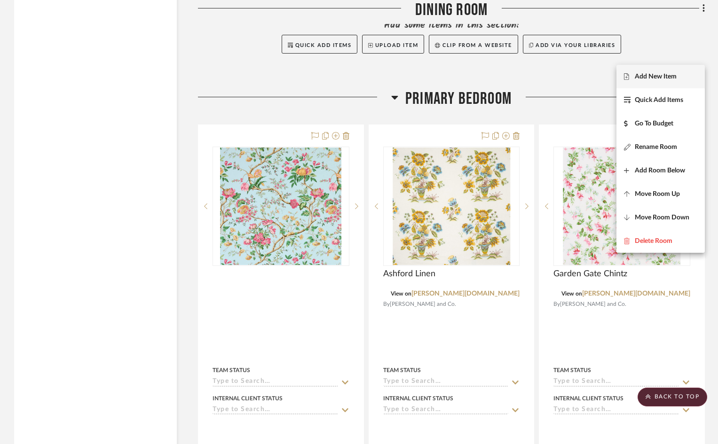
click at [649, 75] on span "Add New Item" at bounding box center [656, 77] width 42 height 8
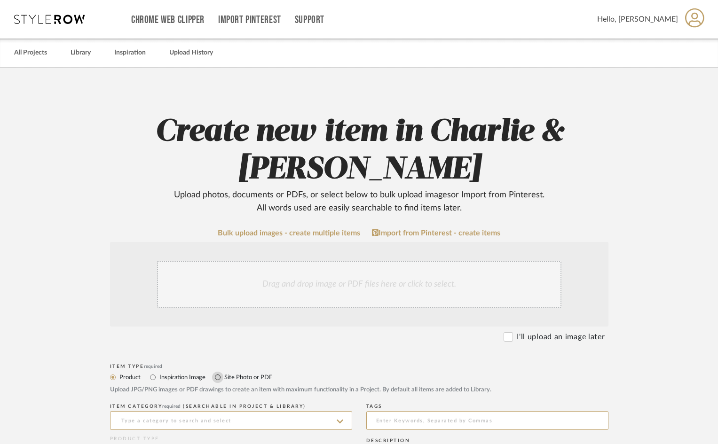
click at [219, 376] on input "Site Photo or PDF" at bounding box center [217, 377] width 11 height 11
radio input "true"
click at [228, 289] on div "Drag and drop image or PDF files here or click to select." at bounding box center [359, 284] width 404 height 47
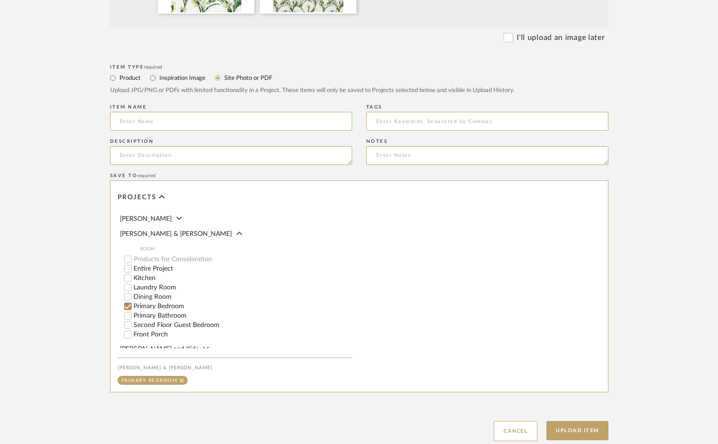
scroll to position [464, 0]
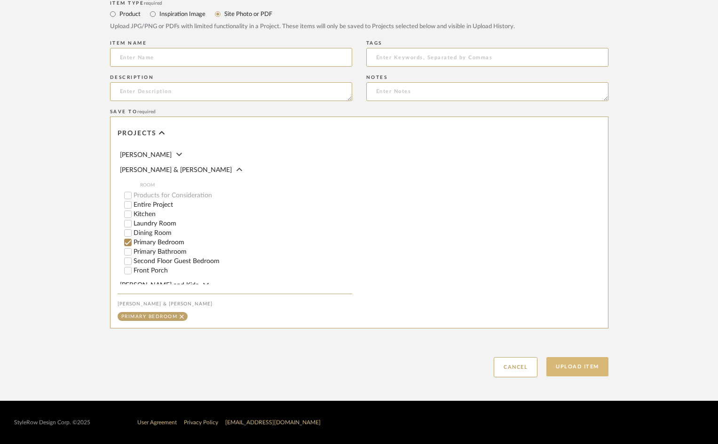
click at [571, 366] on button "Upload Item" at bounding box center [577, 366] width 62 height 19
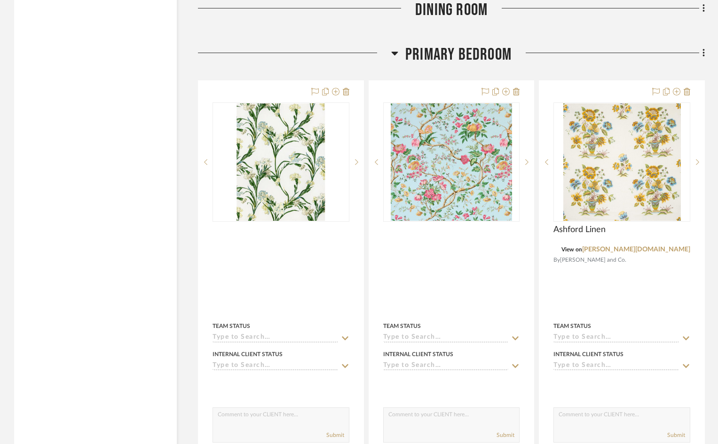
scroll to position [1710, 0]
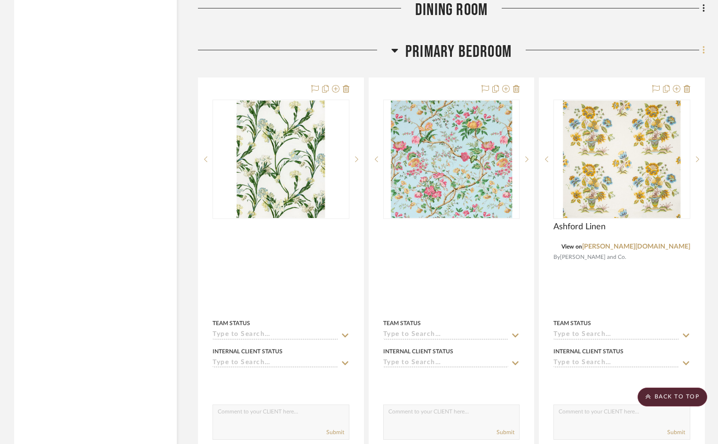
click at [704, 45] on icon at bounding box center [704, 50] width 3 height 10
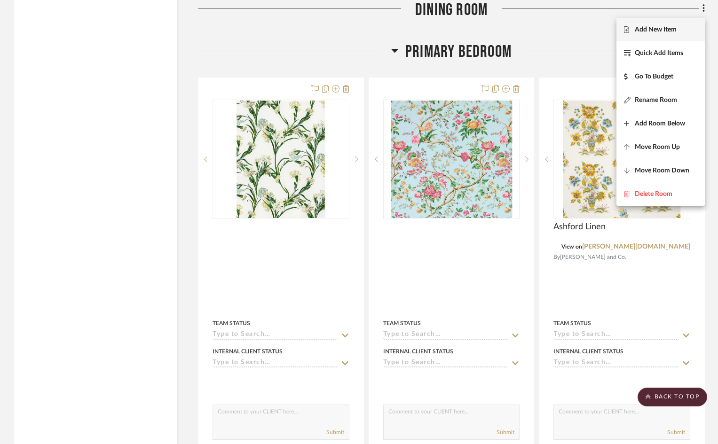
click at [646, 28] on span "Add New Item" at bounding box center [656, 30] width 42 height 8
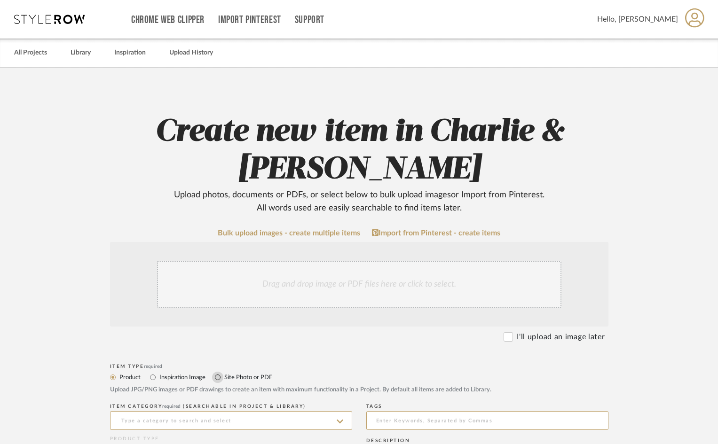
drag, startPoint x: 217, startPoint y: 376, endPoint x: 222, endPoint y: 349, distance: 27.2
click at [218, 375] on input "Site Photo or PDF" at bounding box center [217, 377] width 11 height 11
radio input "true"
click at [227, 295] on div "Drag and drop image or PDF files here or click to select." at bounding box center [359, 284] width 404 height 47
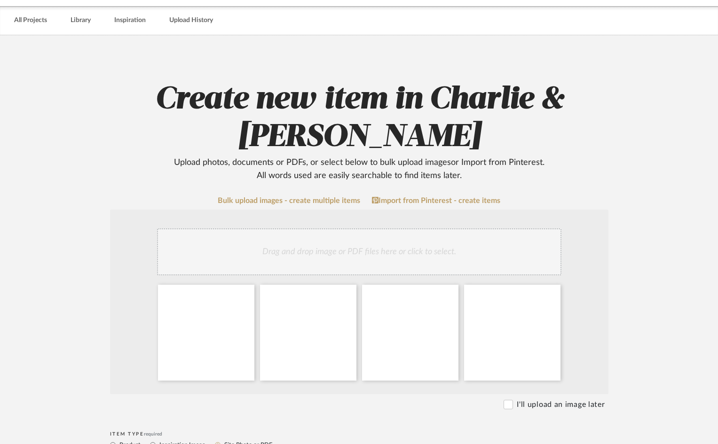
scroll to position [47, 0]
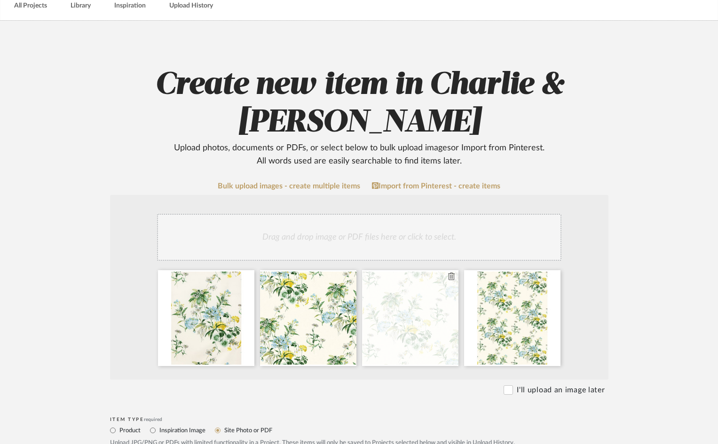
click at [451, 276] on icon at bounding box center [451, 277] width 7 height 8
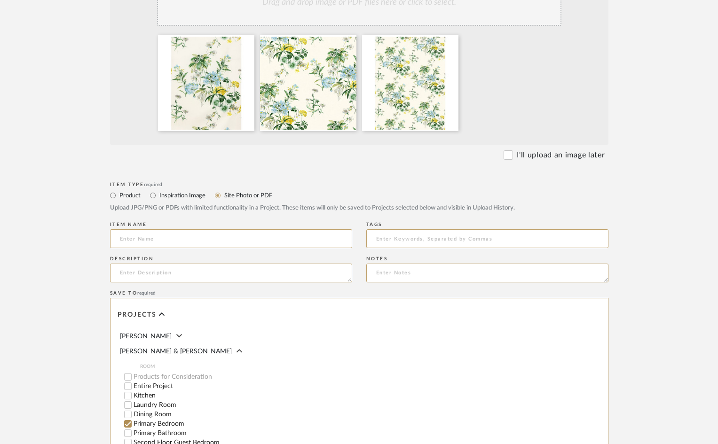
scroll to position [464, 0]
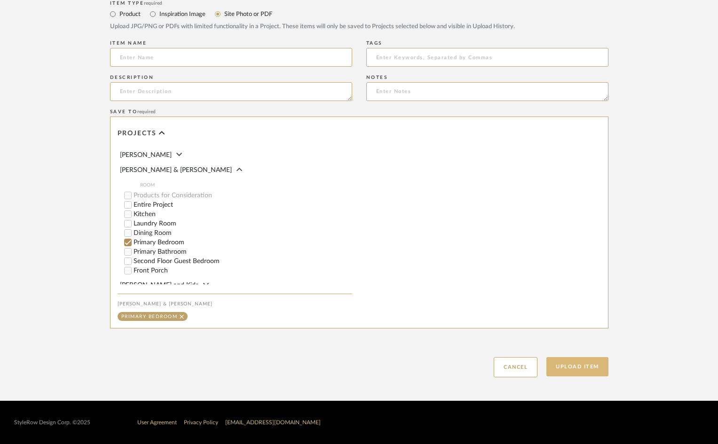
click at [568, 367] on button "Upload Item" at bounding box center [577, 366] width 62 height 19
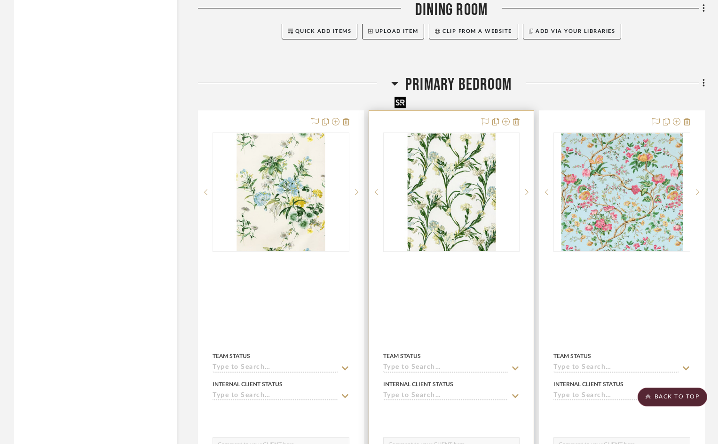
scroll to position [1710, 0]
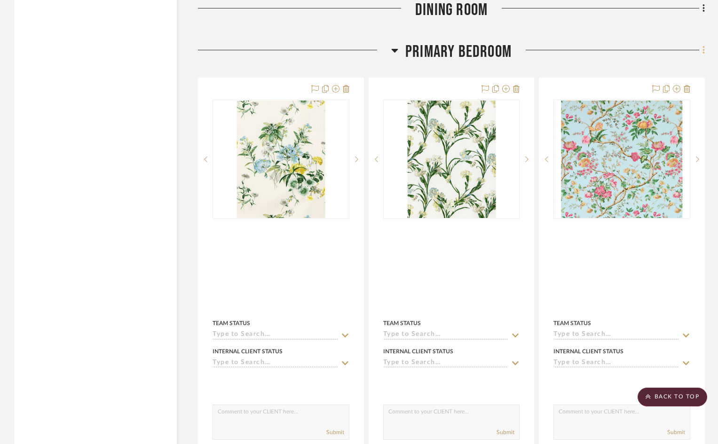
click at [704, 46] on icon at bounding box center [704, 50] width 2 height 8
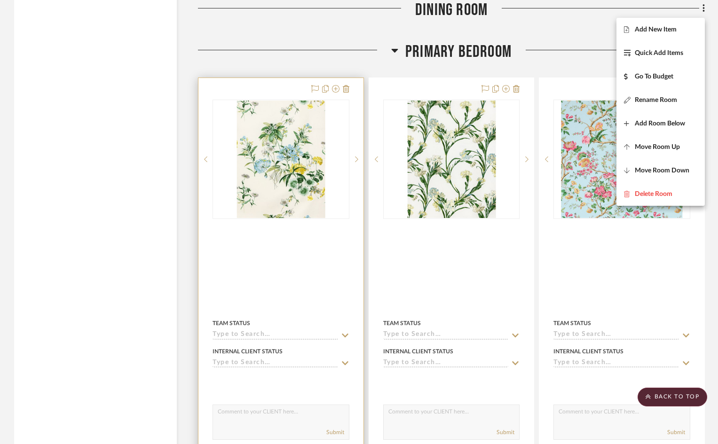
drag, startPoint x: 111, startPoint y: 175, endPoint x: 216, endPoint y: 45, distance: 167.2
click at [111, 174] on div at bounding box center [359, 222] width 718 height 444
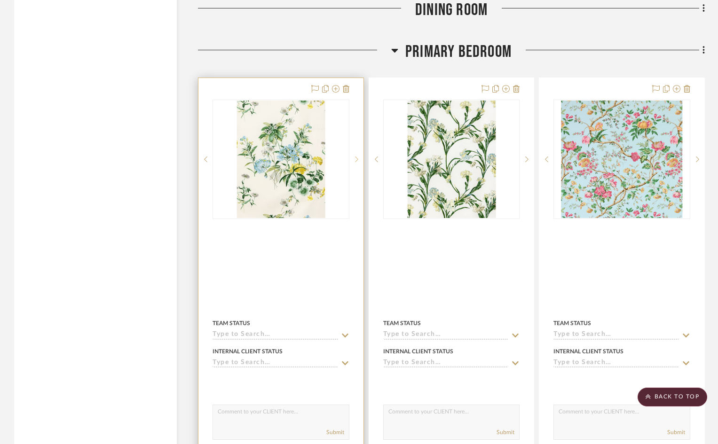
click at [355, 156] on icon at bounding box center [356, 159] width 3 height 7
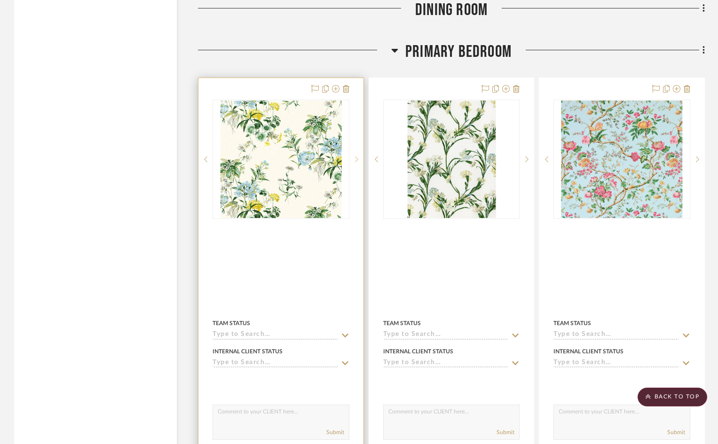
click at [355, 156] on icon at bounding box center [356, 159] width 3 height 7
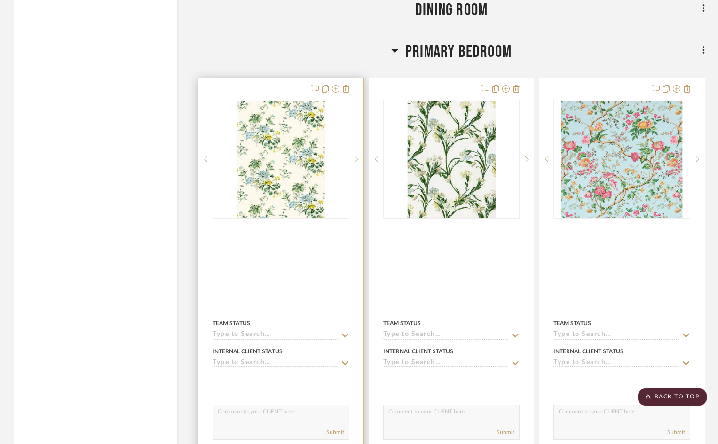
click at [355, 156] on icon at bounding box center [356, 159] width 3 height 7
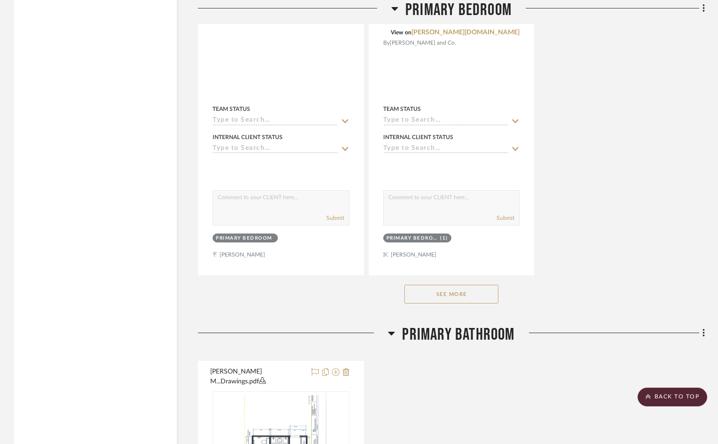
scroll to position [2775, 0]
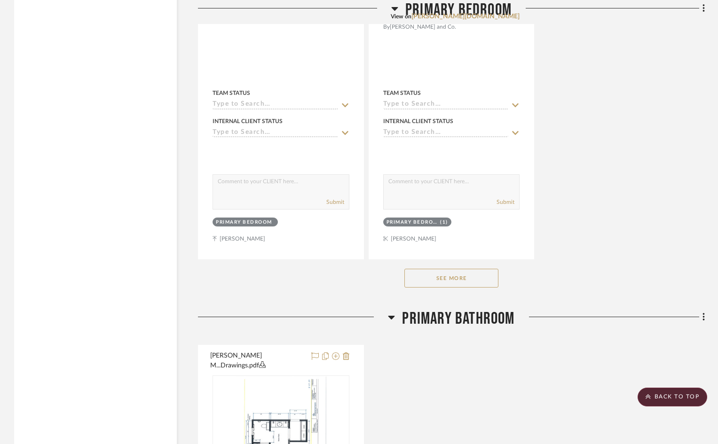
click at [443, 269] on button "See More" at bounding box center [451, 278] width 94 height 19
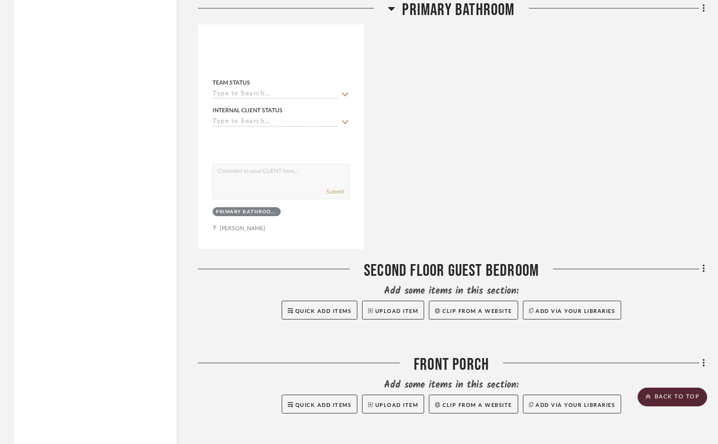
scroll to position [4132, 0]
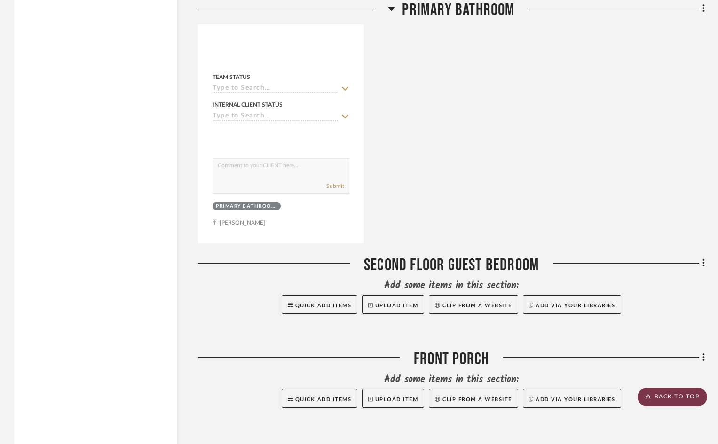
click at [673, 398] on scroll-to-top-button "BACK TO TOP" at bounding box center [673, 397] width 70 height 19
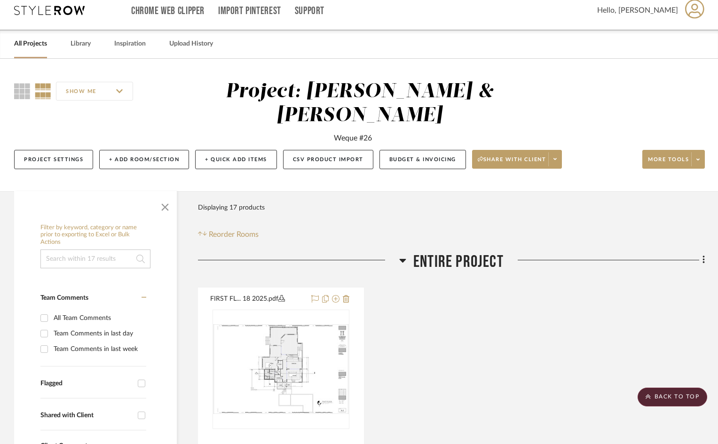
scroll to position [0, 0]
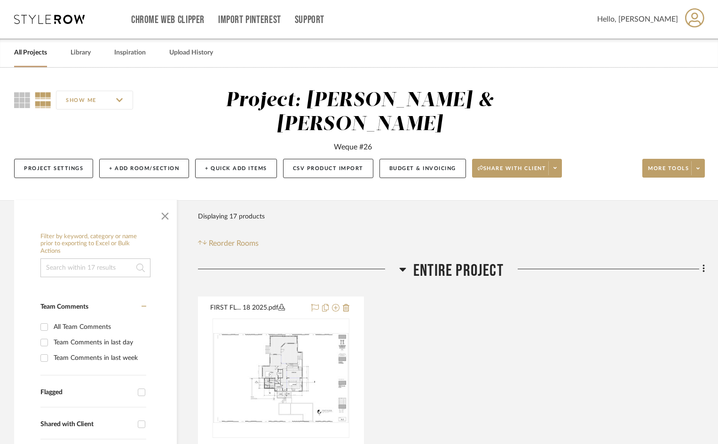
click at [697, 22] on icon at bounding box center [694, 18] width 19 height 20
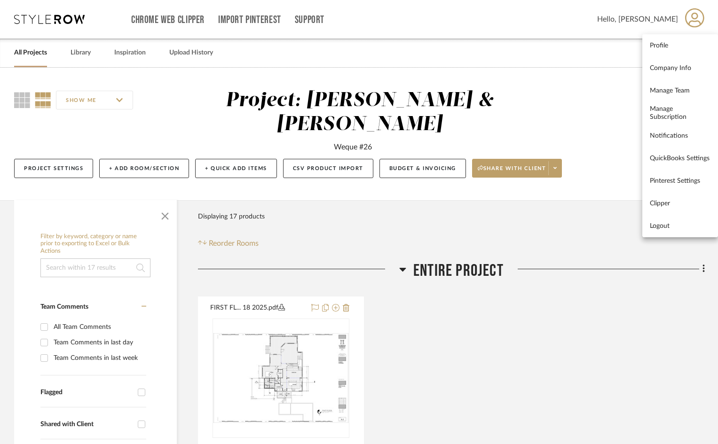
click at [660, 225] on span "Logout" at bounding box center [680, 226] width 61 height 8
